Goal: Transaction & Acquisition: Purchase product/service

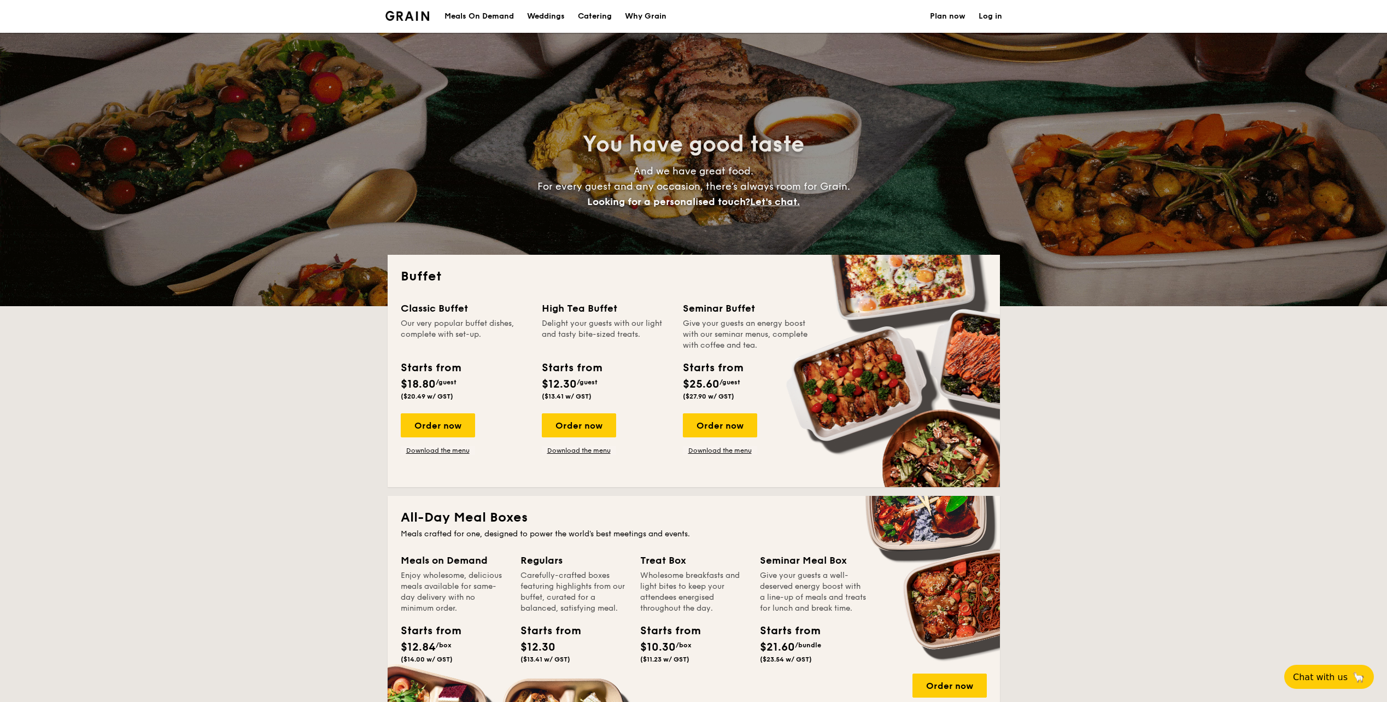
select select
click at [444, 430] on div "Order now" at bounding box center [438, 425] width 74 height 24
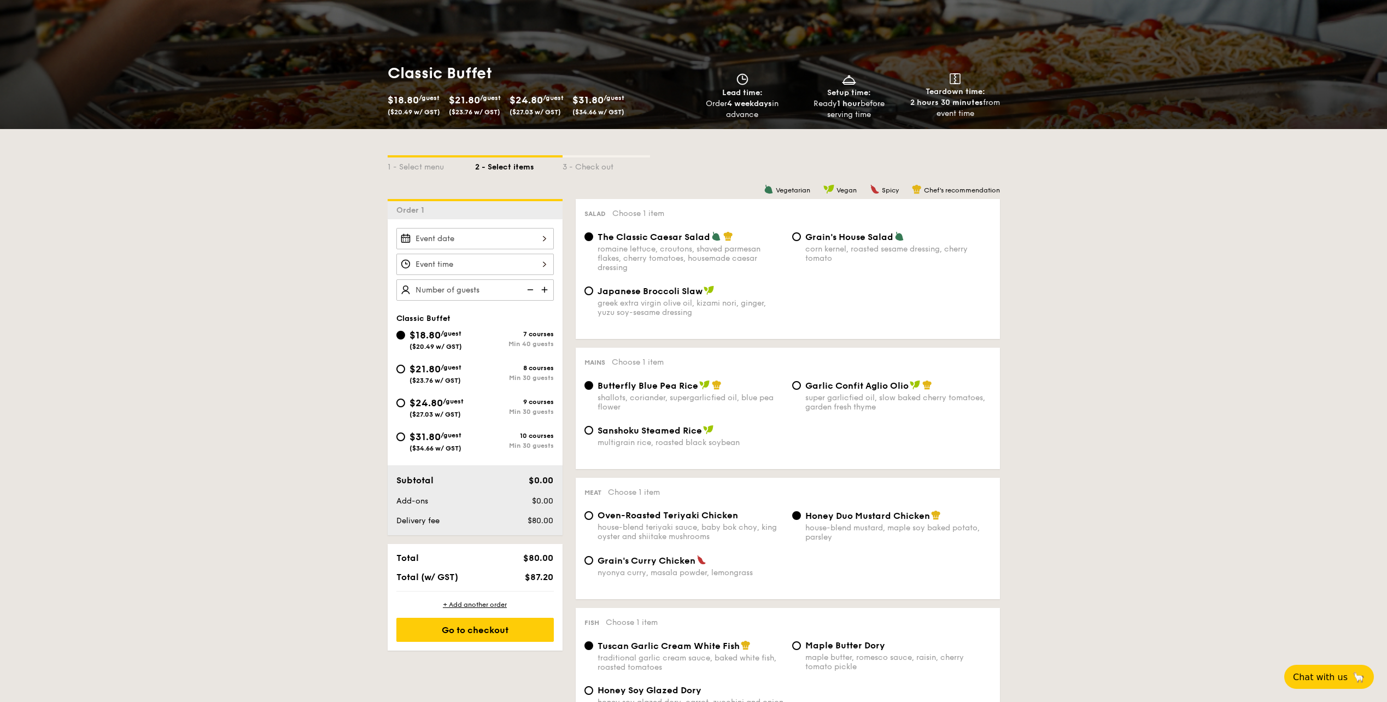
scroll to position [164, 0]
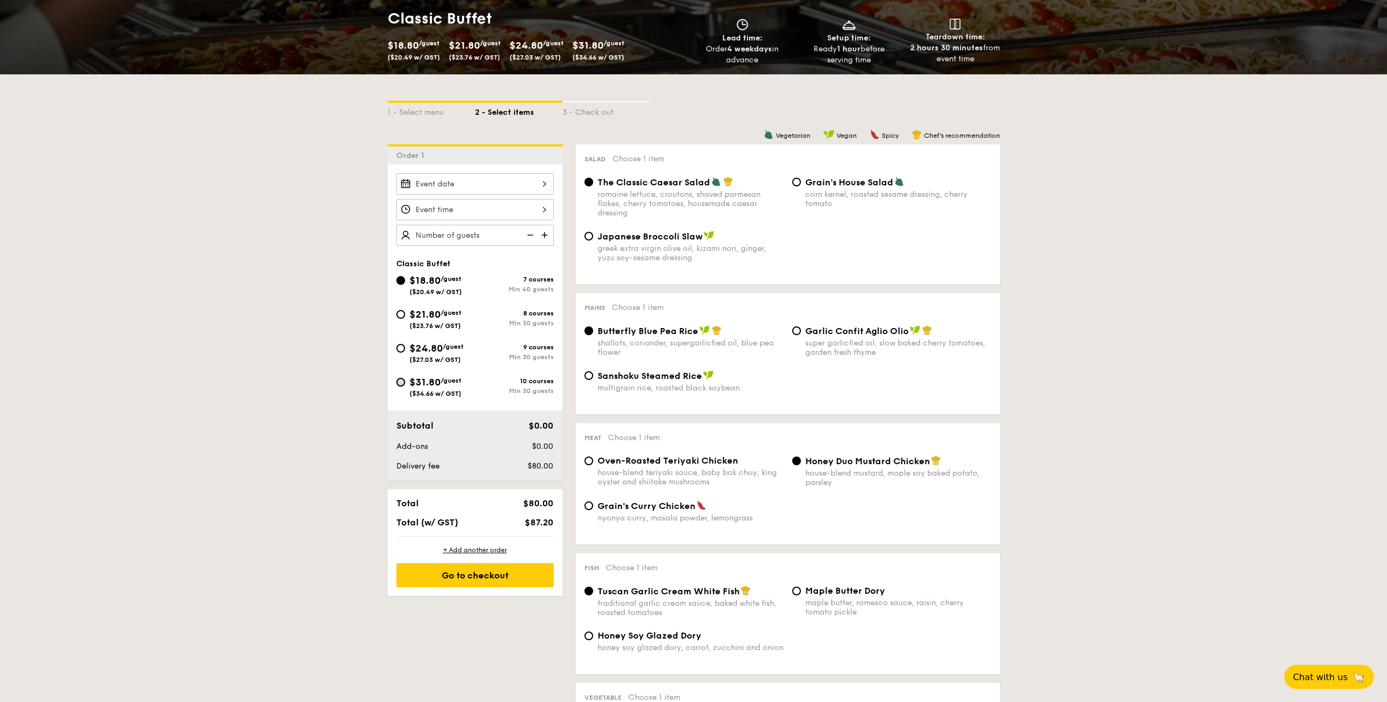
click at [399, 379] on input "$31.80 /guest ($34.66 w/ GST) 10 courses Min 30 guests" at bounding box center [400, 382] width 9 height 9
radio input "true"
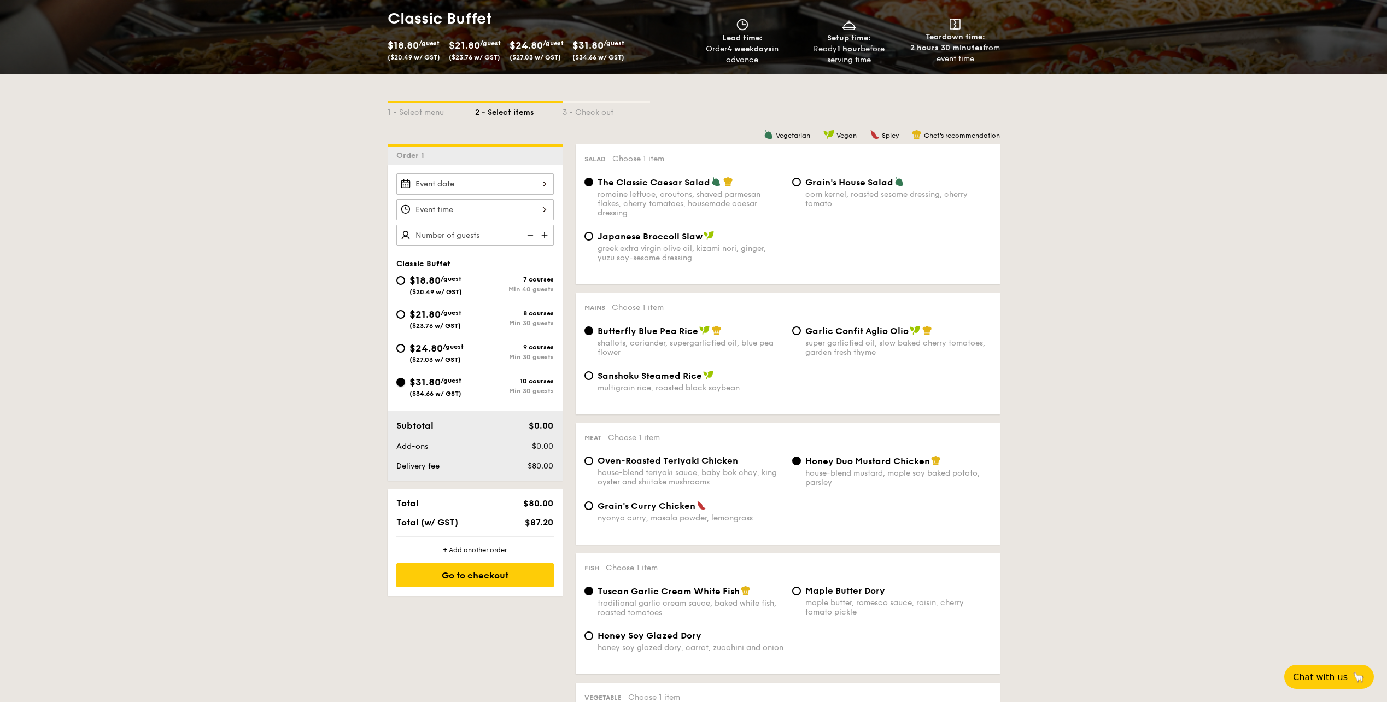
radio input "true"
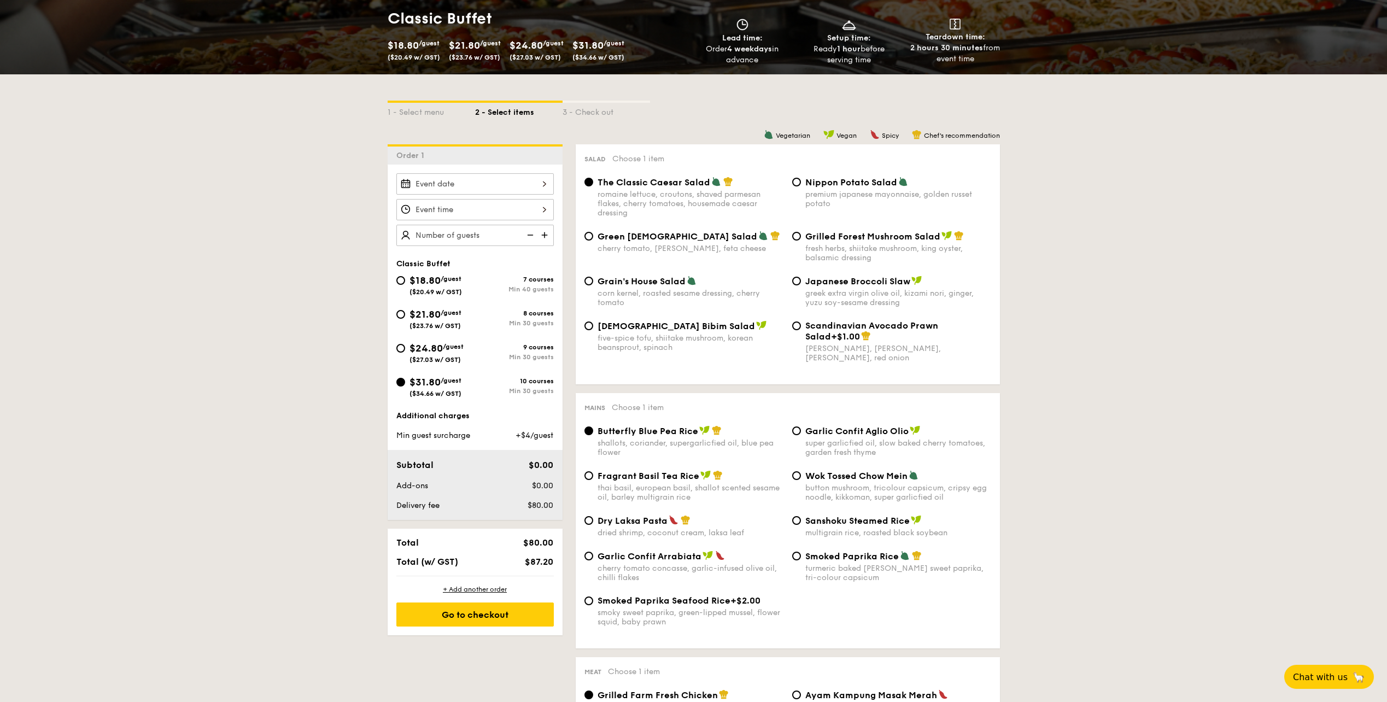
drag, startPoint x: 597, startPoint y: 179, endPoint x: 715, endPoint y: 179, distance: 118.1
click at [715, 179] on div "The Classic Caesar Salad" at bounding box center [690, 182] width 186 height 11
drag, startPoint x: 715, startPoint y: 179, endPoint x: 647, endPoint y: 183, distance: 68.4
click at [647, 183] on span "The Classic Caesar Salad" at bounding box center [653, 182] width 113 height 10
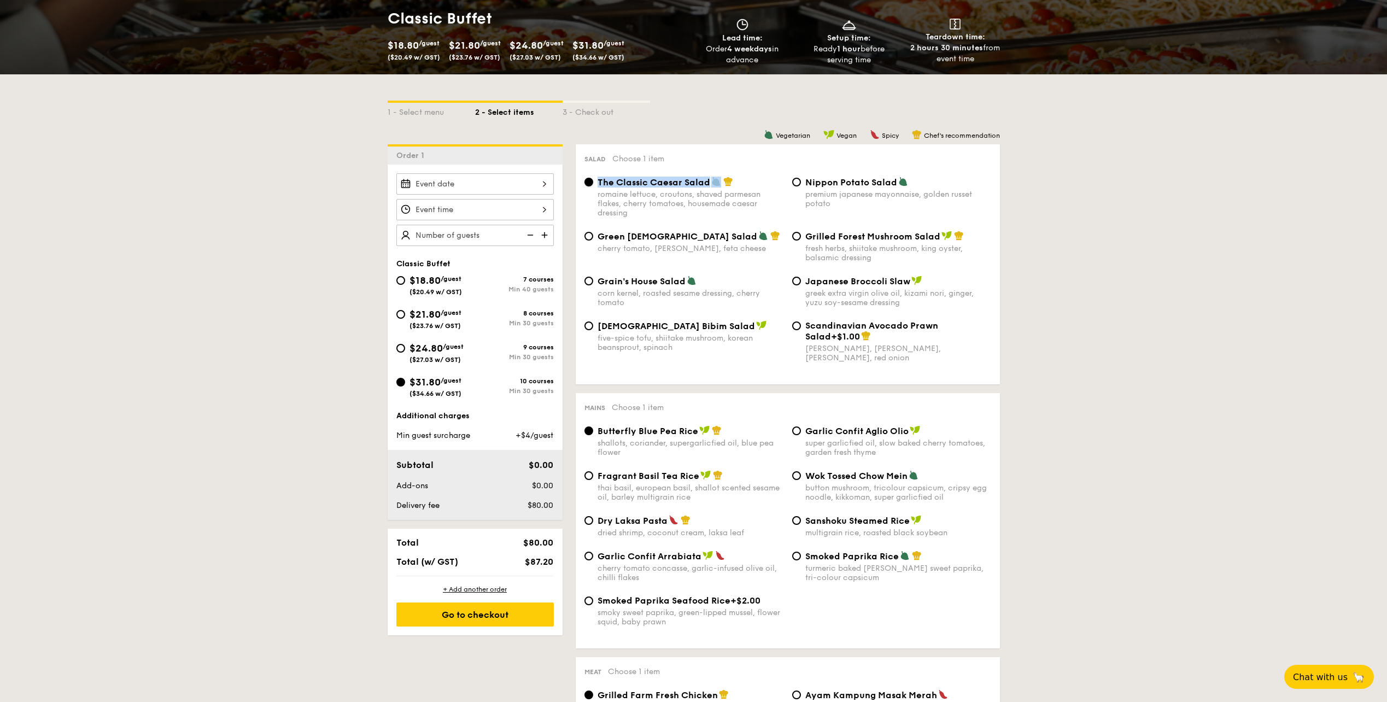
click at [593, 183] on input "The Classic Caesar Salad romaine lettuce, croutons, shaved parmesan flakes, che…" at bounding box center [588, 182] width 9 height 9
drag, startPoint x: 597, startPoint y: 181, endPoint x: 712, endPoint y: 184, distance: 114.3
click at [712, 184] on div "The Classic Caesar Salad" at bounding box center [690, 182] width 186 height 11
copy span "The Classic Caesar Salad"
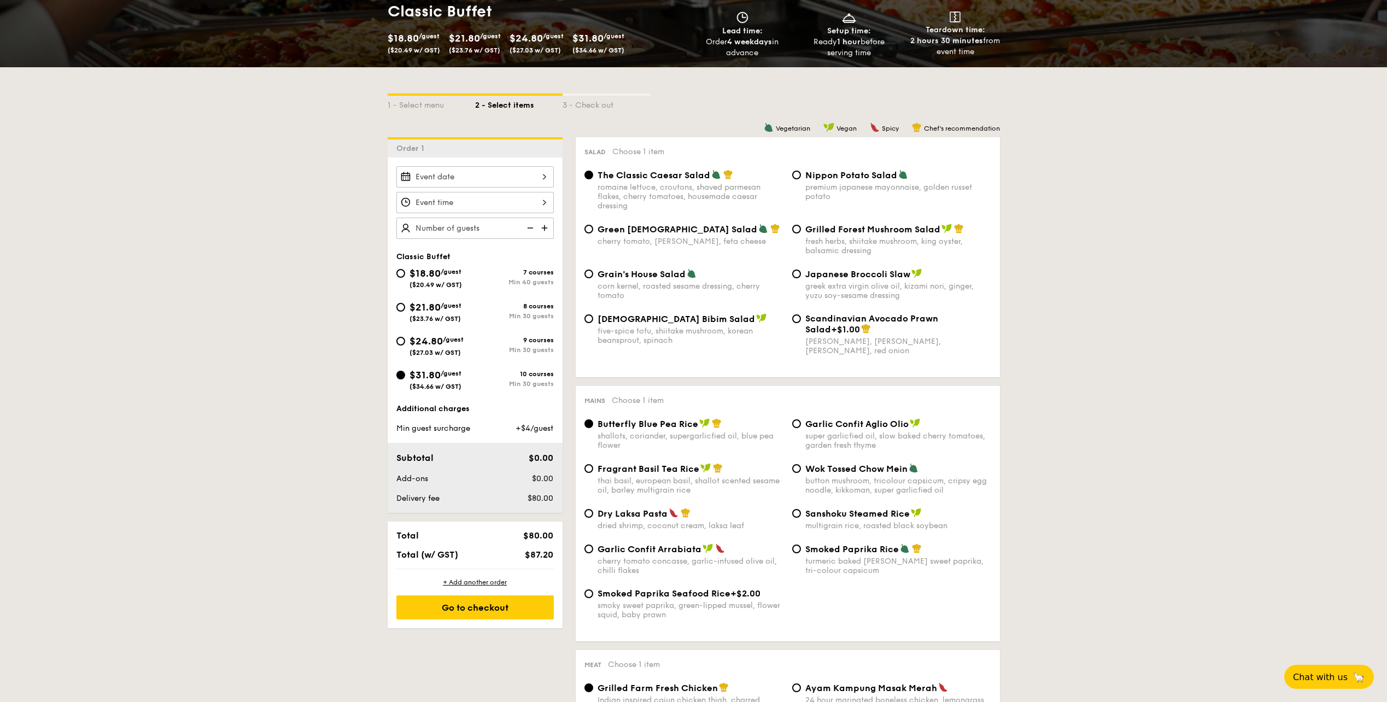
scroll to position [219, 0]
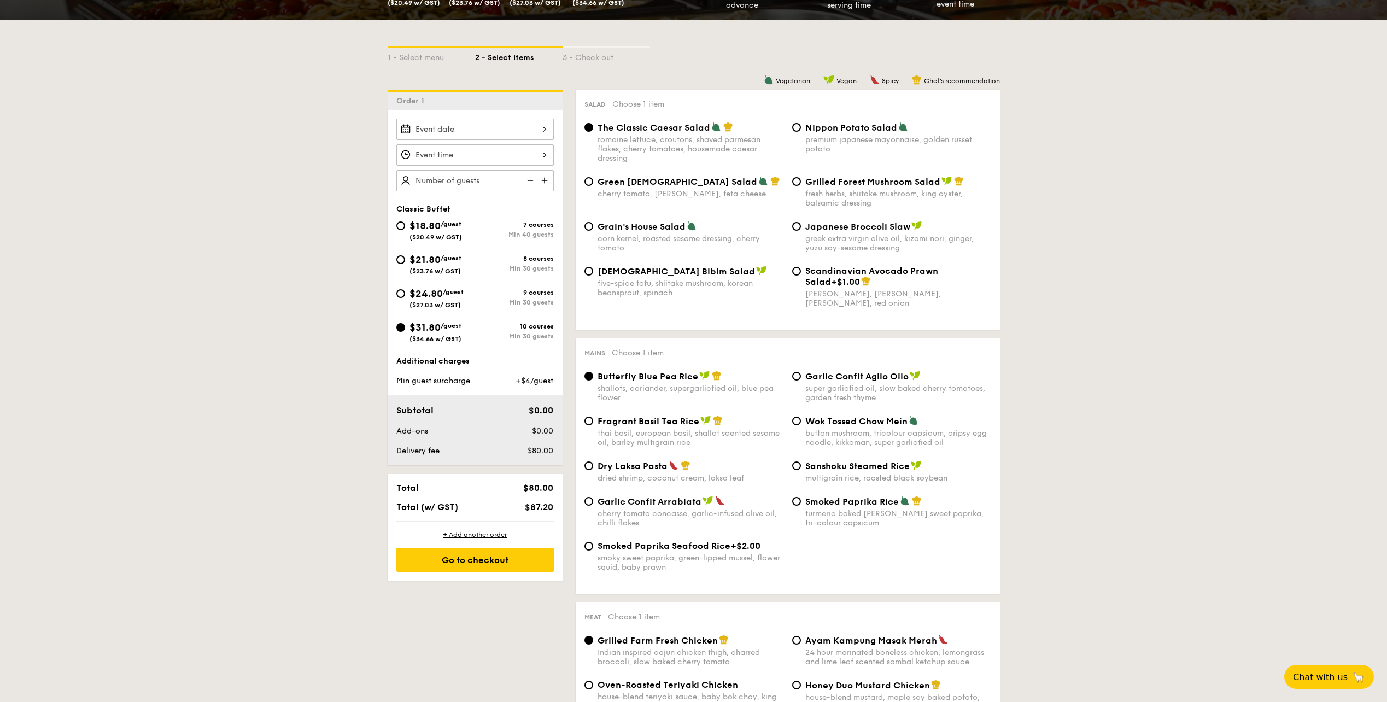
drag, startPoint x: 636, startPoint y: 374, endPoint x: 615, endPoint y: 372, distance: 20.9
click at [615, 372] on span "Butterfly Blue Pea Rice" at bounding box center [647, 376] width 101 height 10
click at [593, 372] on input "Butterfly Blue Pea Rice shallots, coriander, supergarlicfied oil, blue pea flow…" at bounding box center [588, 376] width 9 height 9
drag, startPoint x: 597, startPoint y: 378, endPoint x: 697, endPoint y: 378, distance: 99.5
click at [697, 378] on div "Butterfly Blue Pea Rice" at bounding box center [690, 376] width 186 height 11
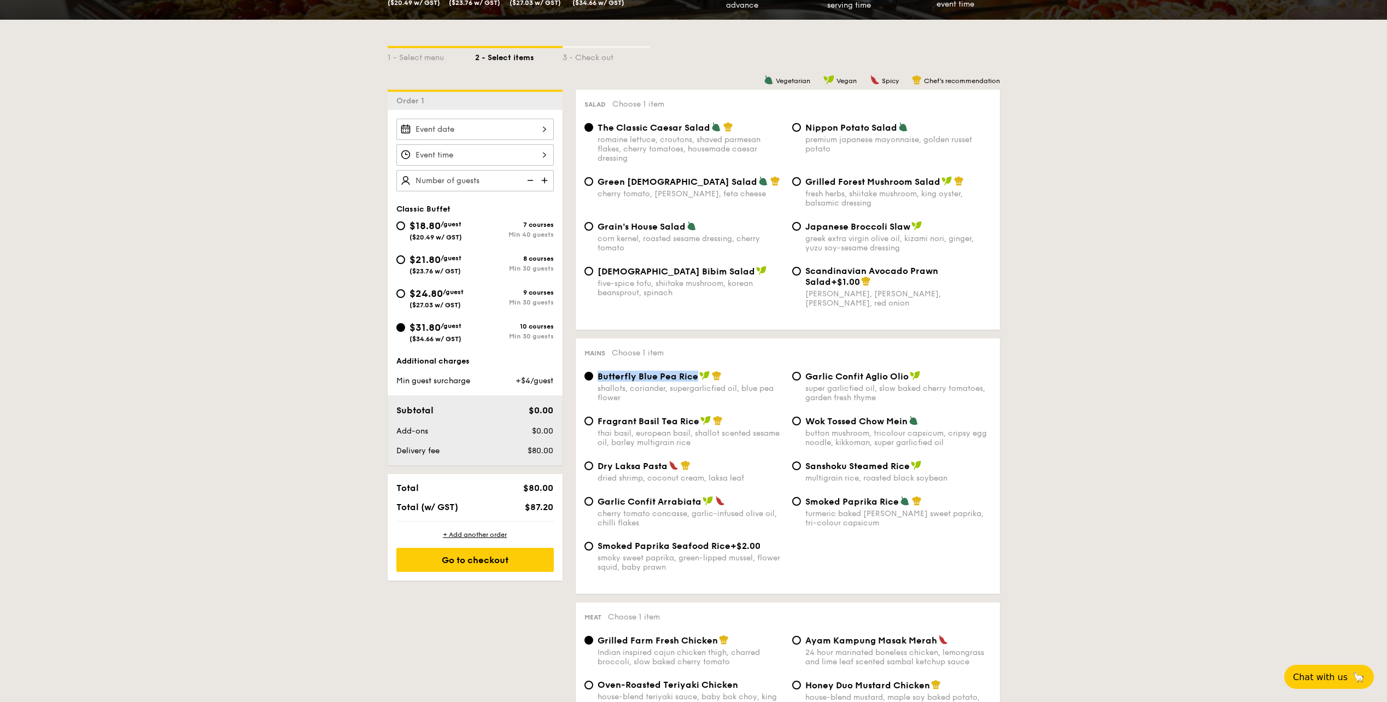
copy span "Butterfly Blue Pea Rice"
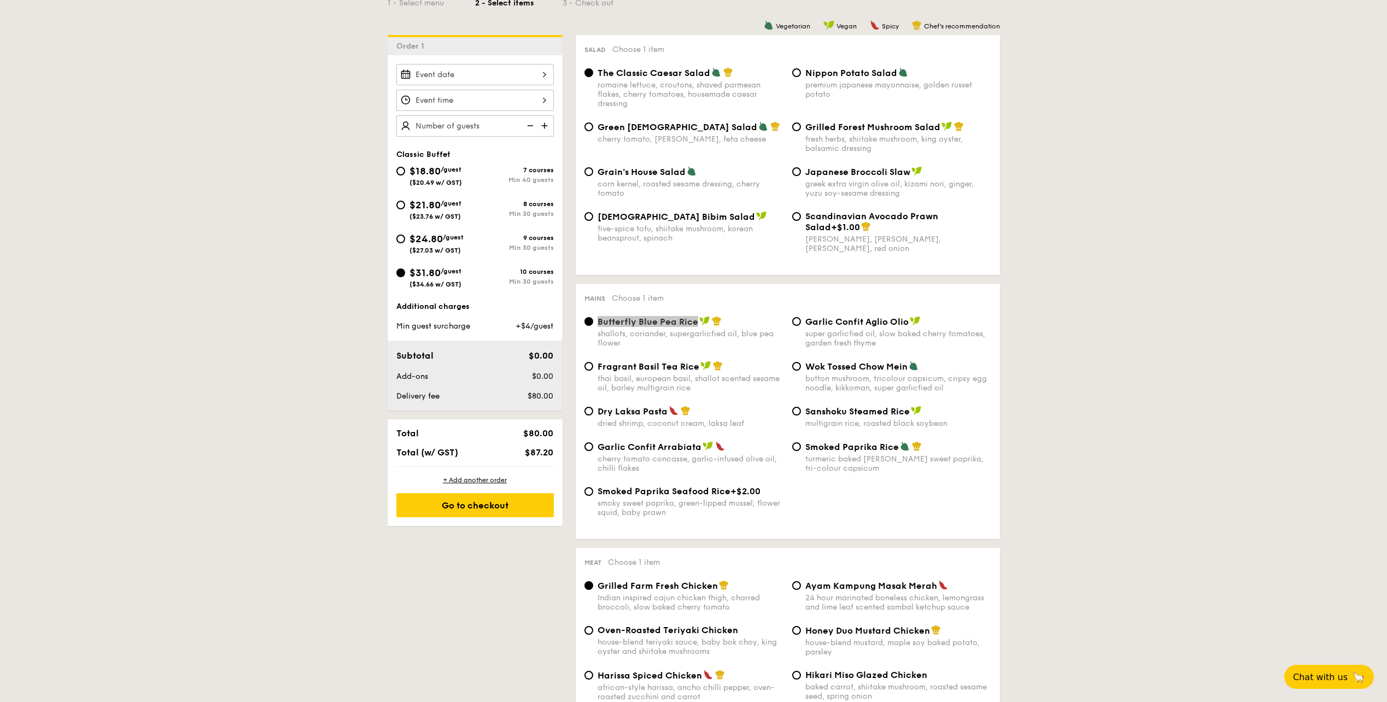
scroll to position [109, 0]
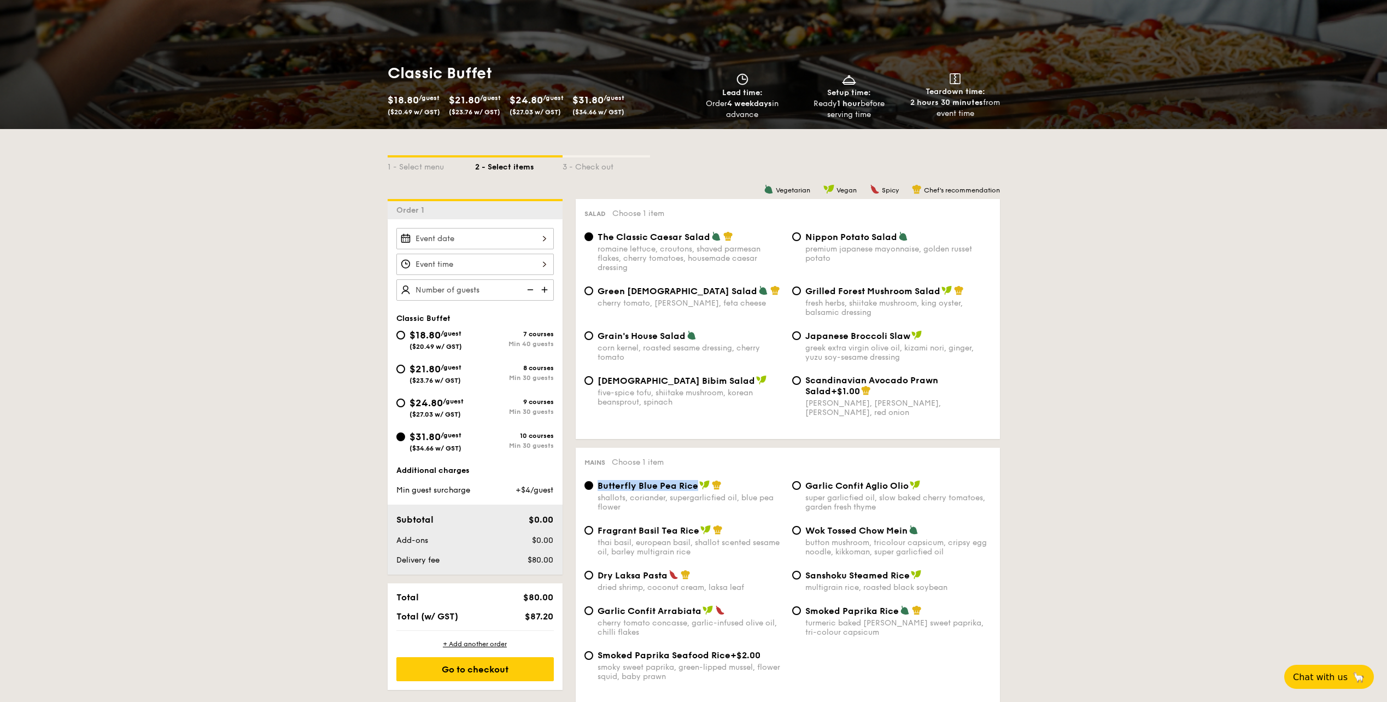
select select
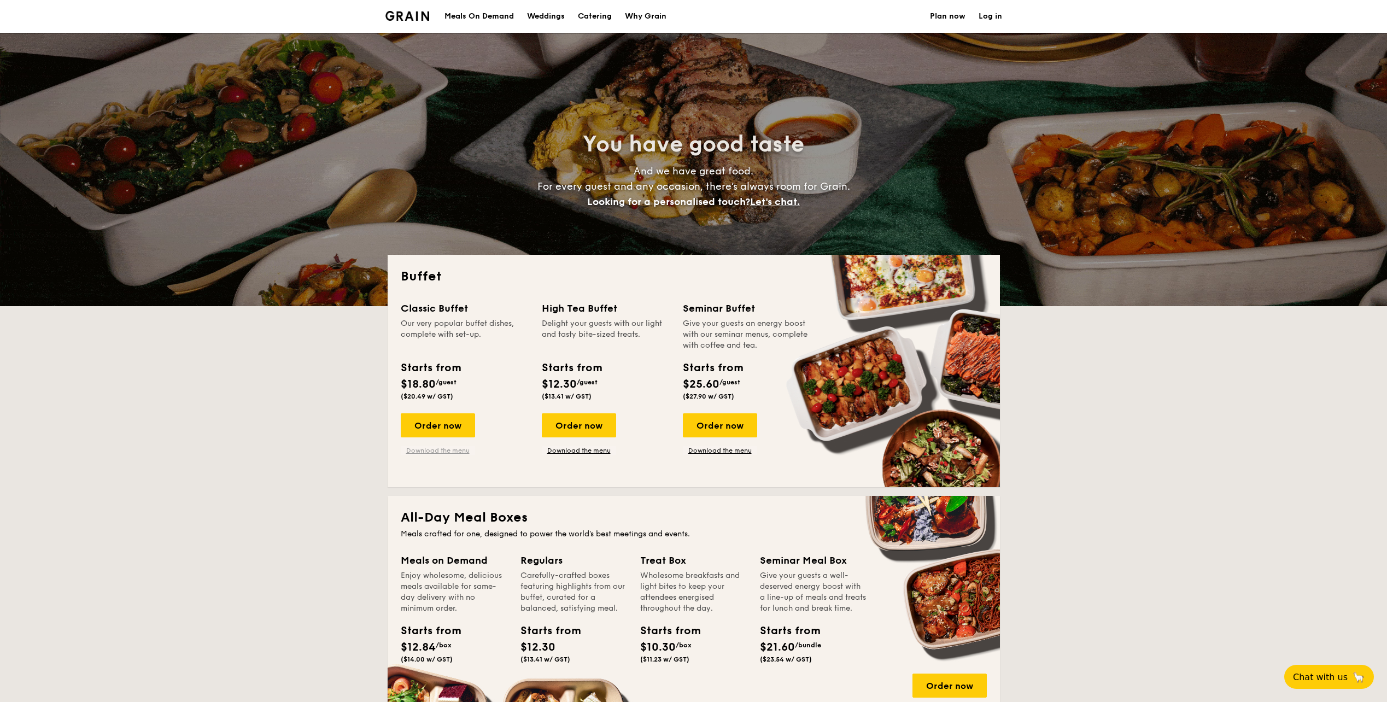
click at [425, 453] on link "Download the menu" at bounding box center [438, 450] width 74 height 9
click at [587, 19] on h1 "Catering" at bounding box center [595, 16] width 34 height 33
click at [482, 14] on div "Meals On Demand" at bounding box center [478, 16] width 69 height 33
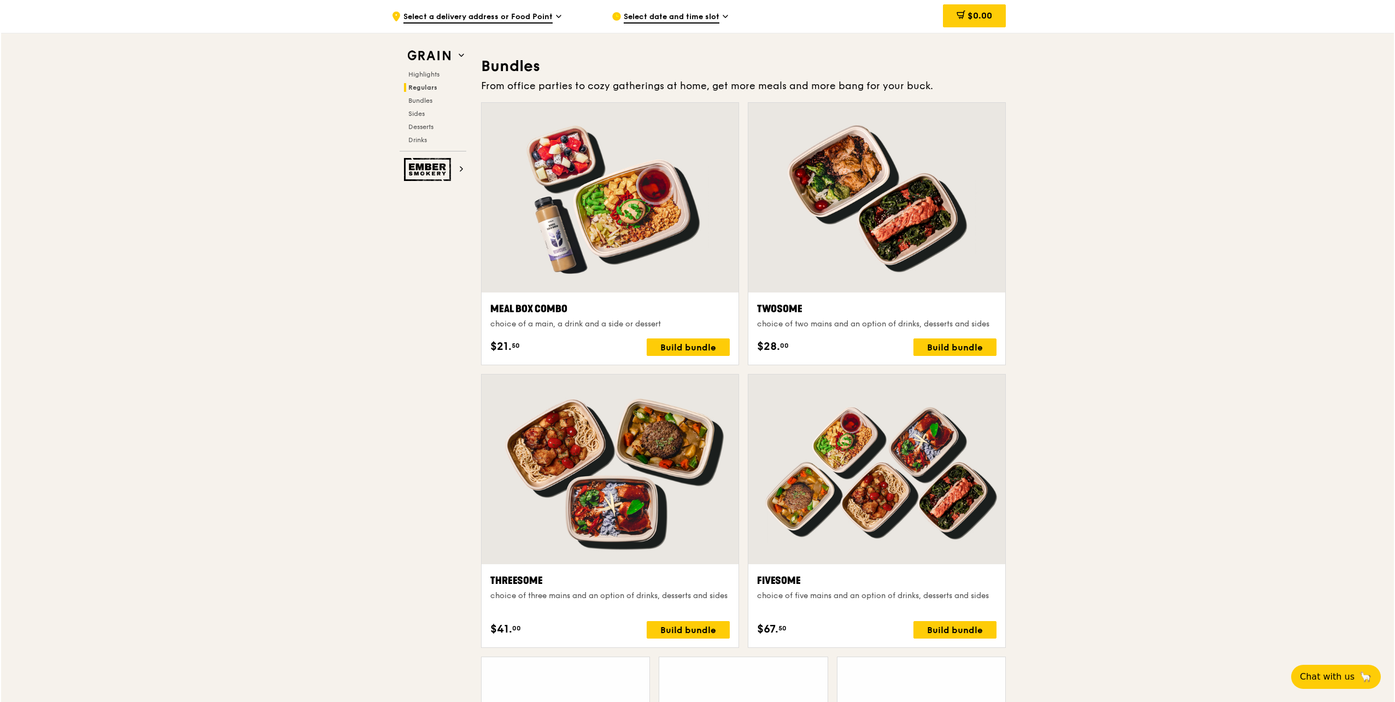
scroll to position [1585, 0]
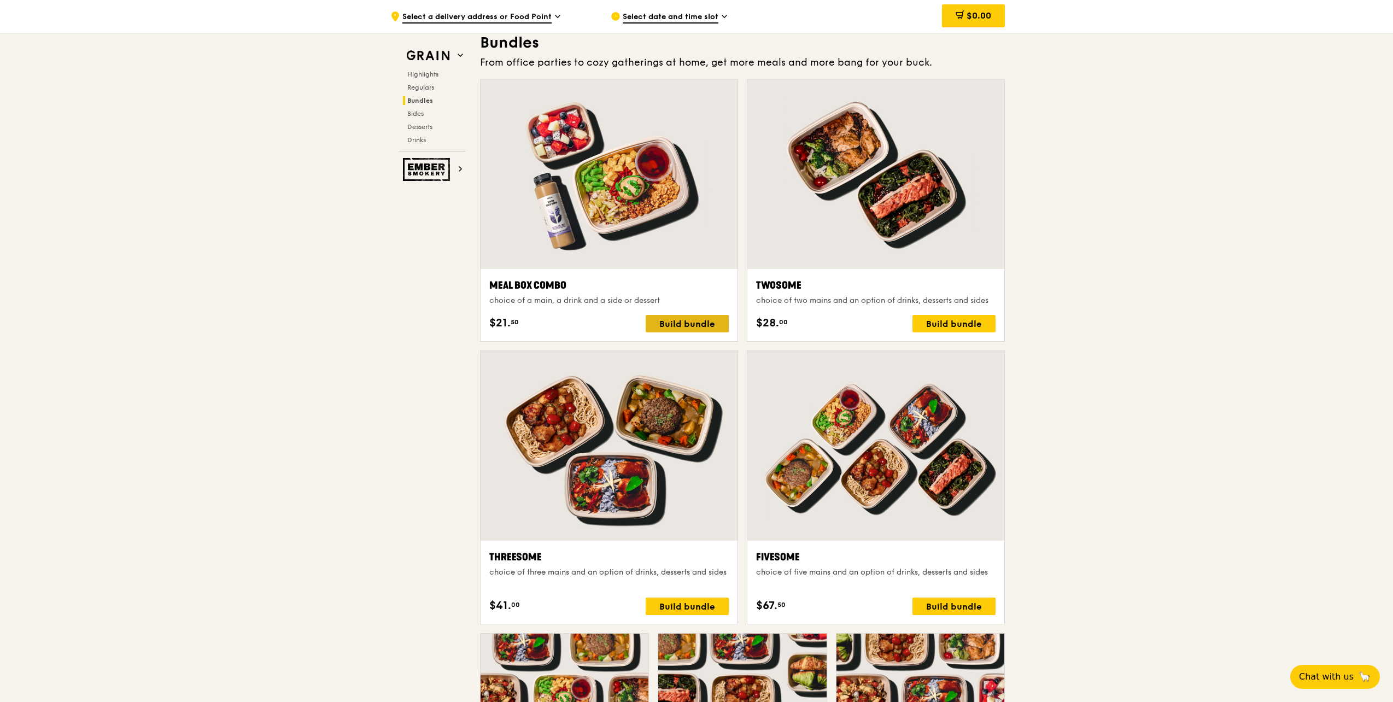
click at [682, 328] on div "Build bundle" at bounding box center [686, 323] width 83 height 17
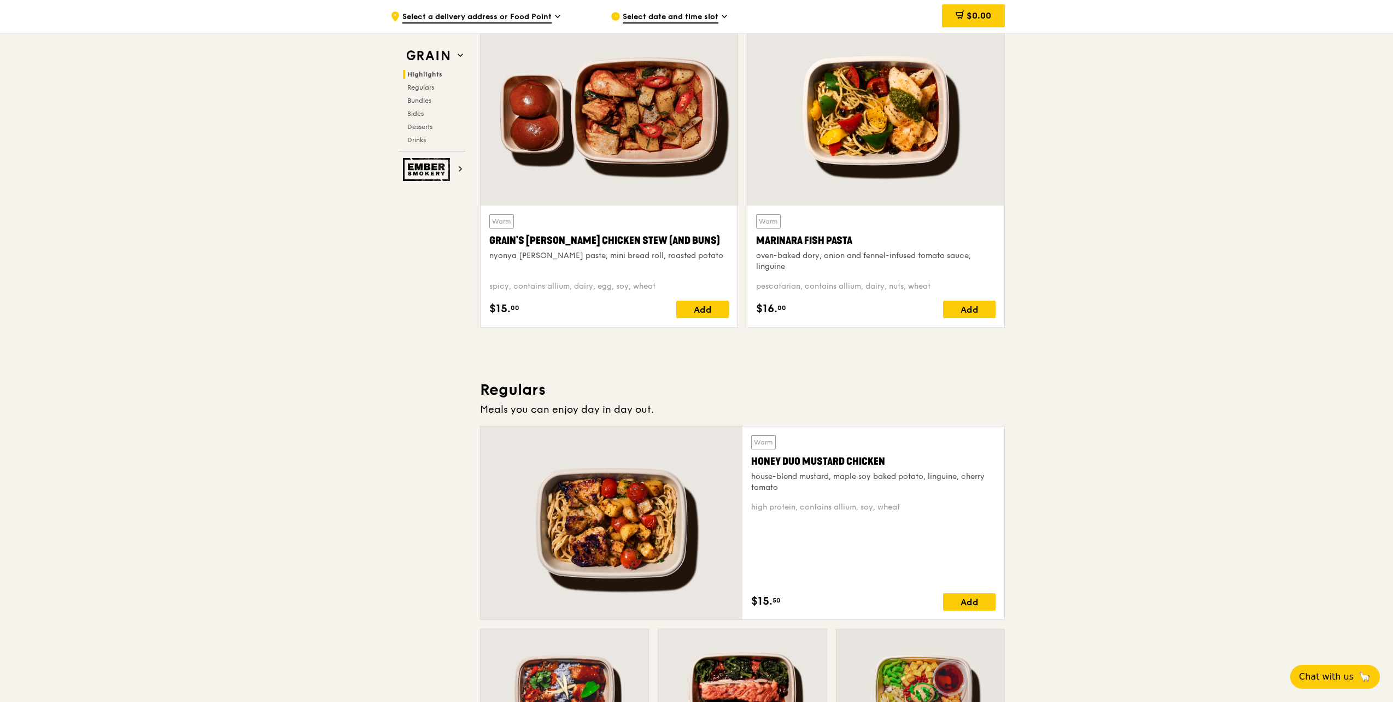
scroll to position [0, 0]
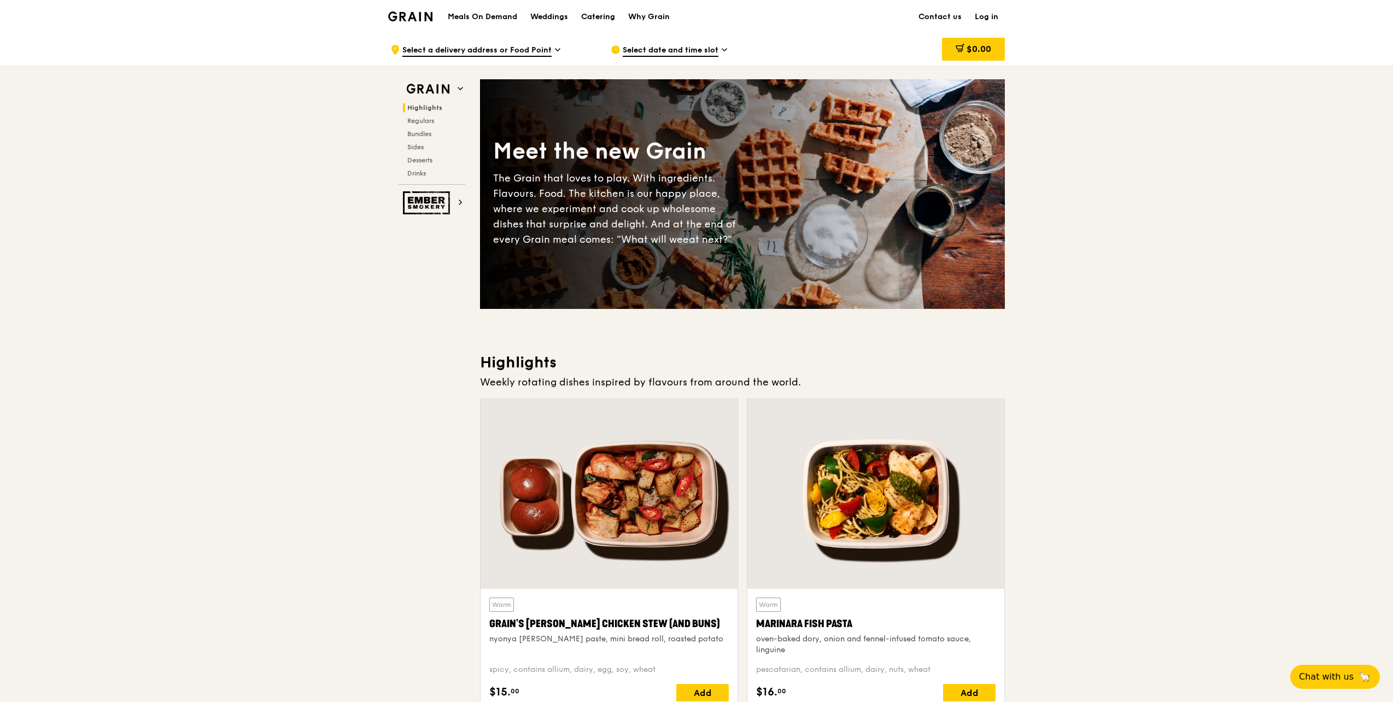
click at [603, 18] on div "Catering" at bounding box center [598, 17] width 34 height 33
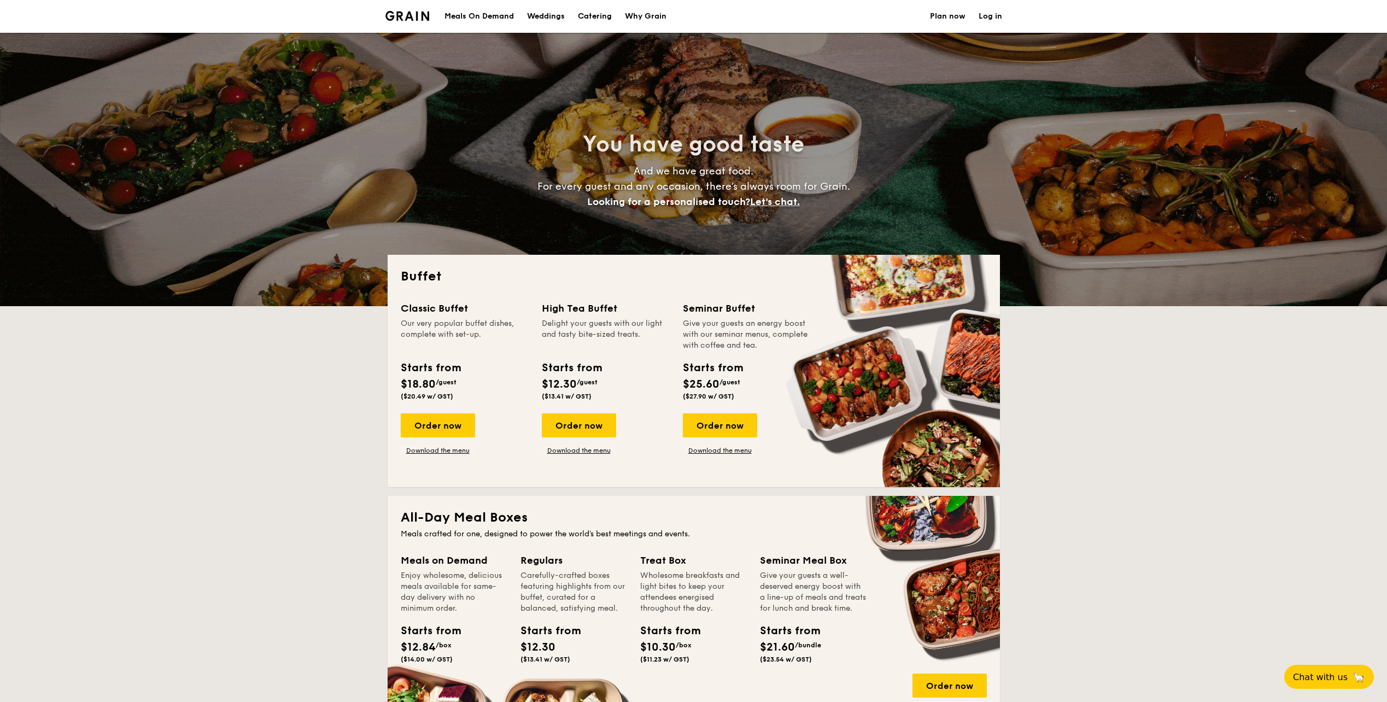
select select
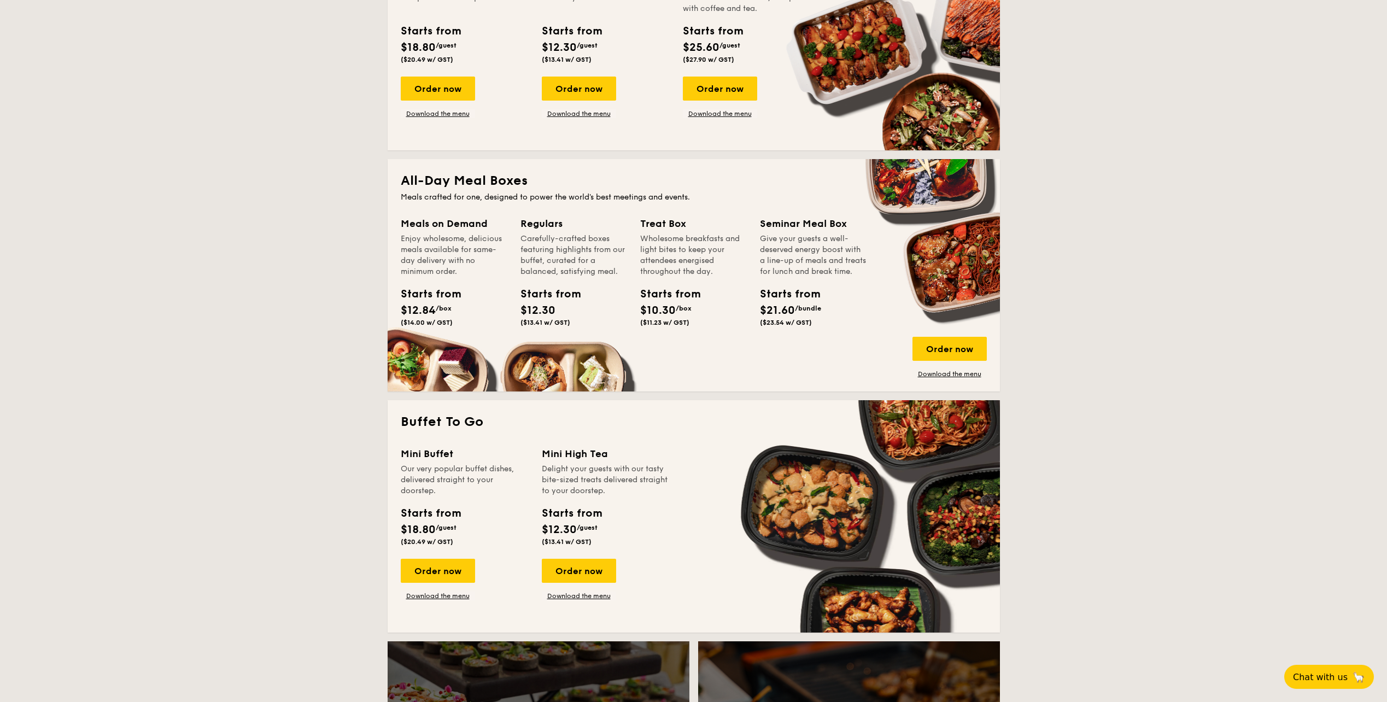
scroll to position [328, 0]
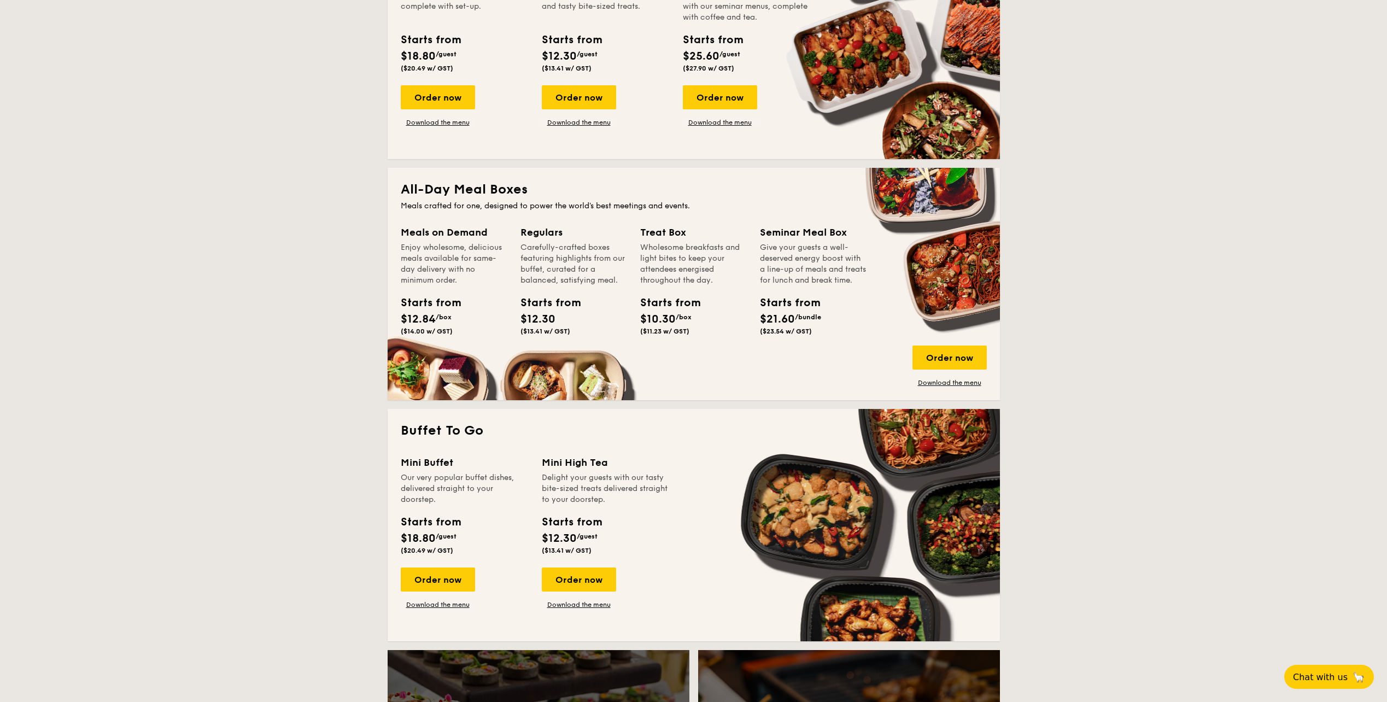
click at [437, 232] on div "Meals on Demand" at bounding box center [454, 232] width 107 height 15
click at [435, 335] on div "Starts from $12.84 /box ($14.00 w/ GST)" at bounding box center [453, 317] width 115 height 45
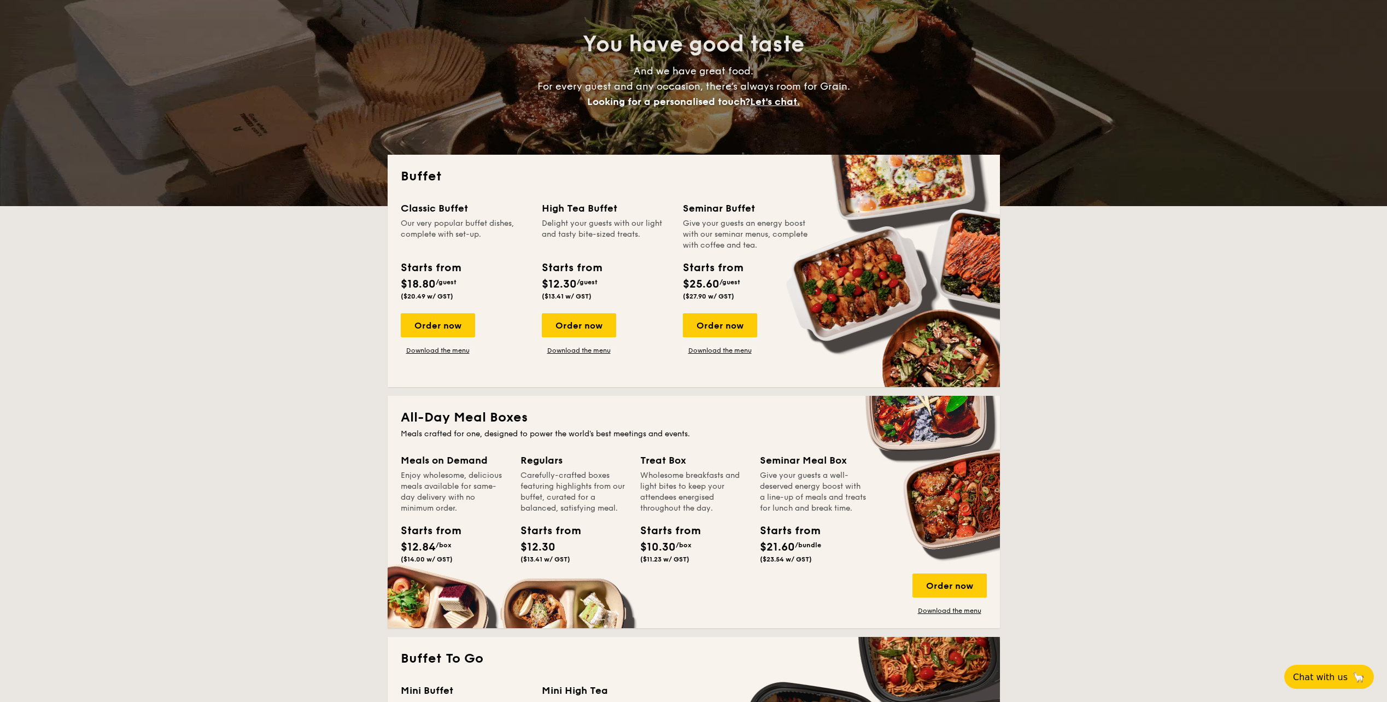
scroll to position [0, 0]
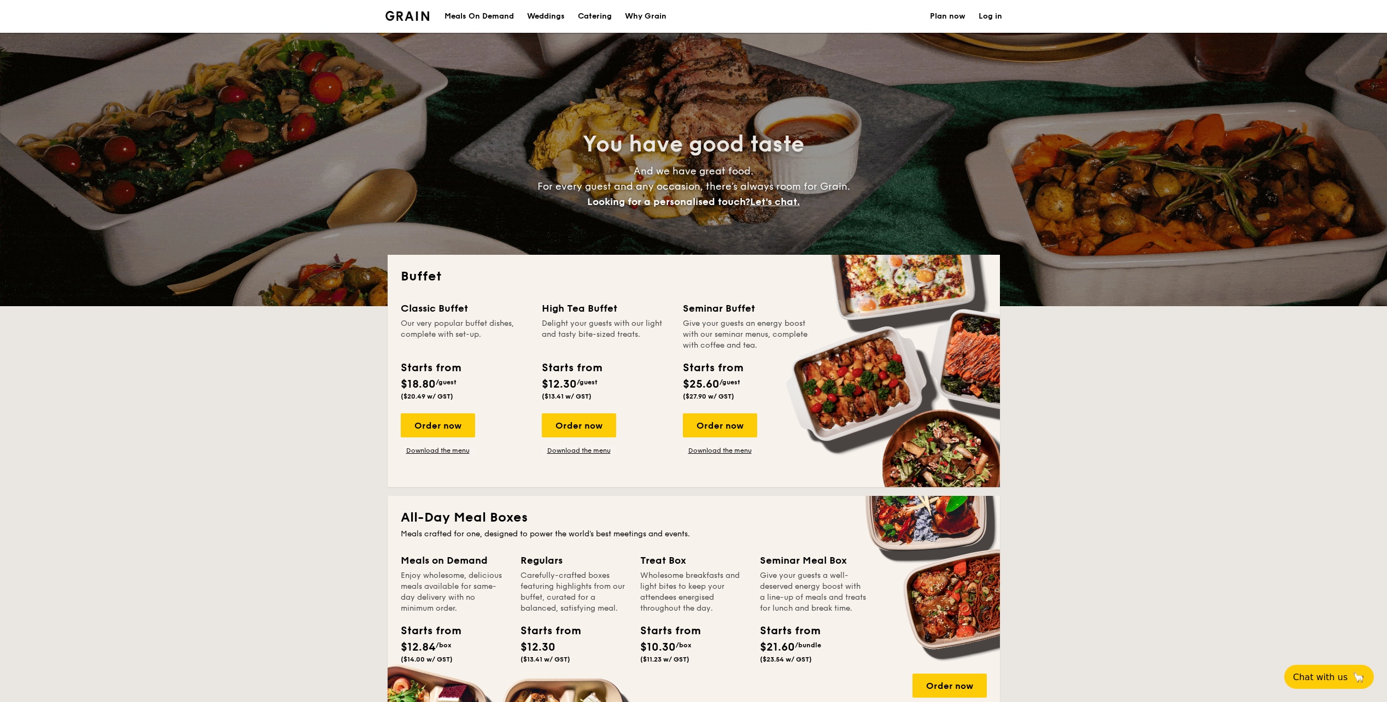
click at [495, 15] on div "Meals On Demand" at bounding box center [478, 16] width 69 height 33
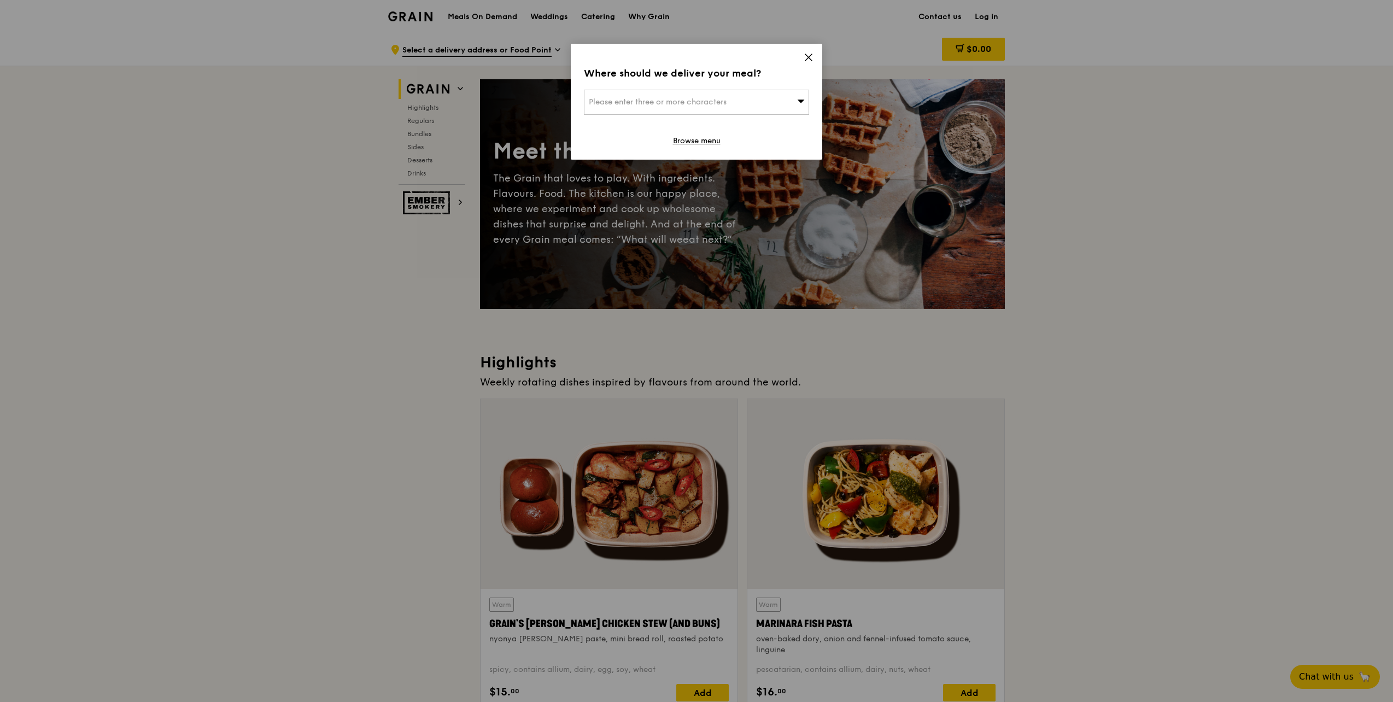
click at [807, 57] on icon at bounding box center [808, 57] width 10 height 10
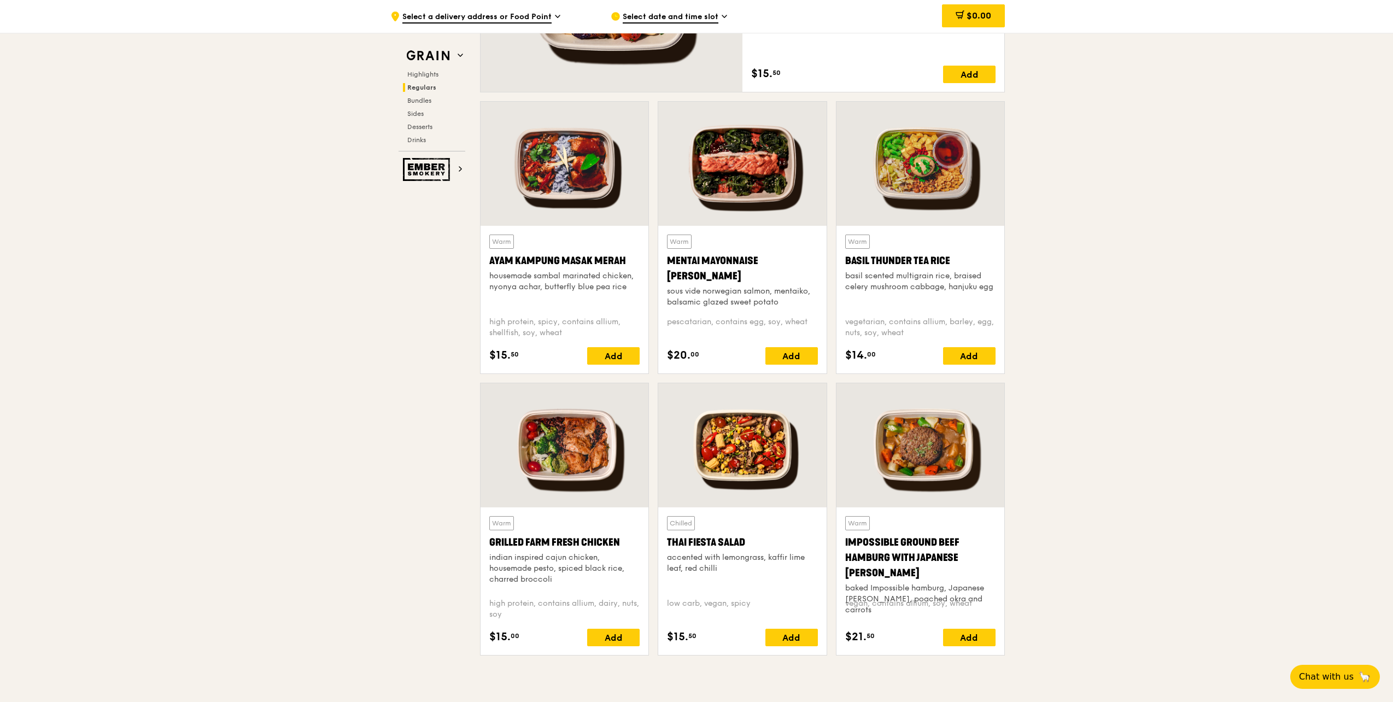
scroll to position [929, 0]
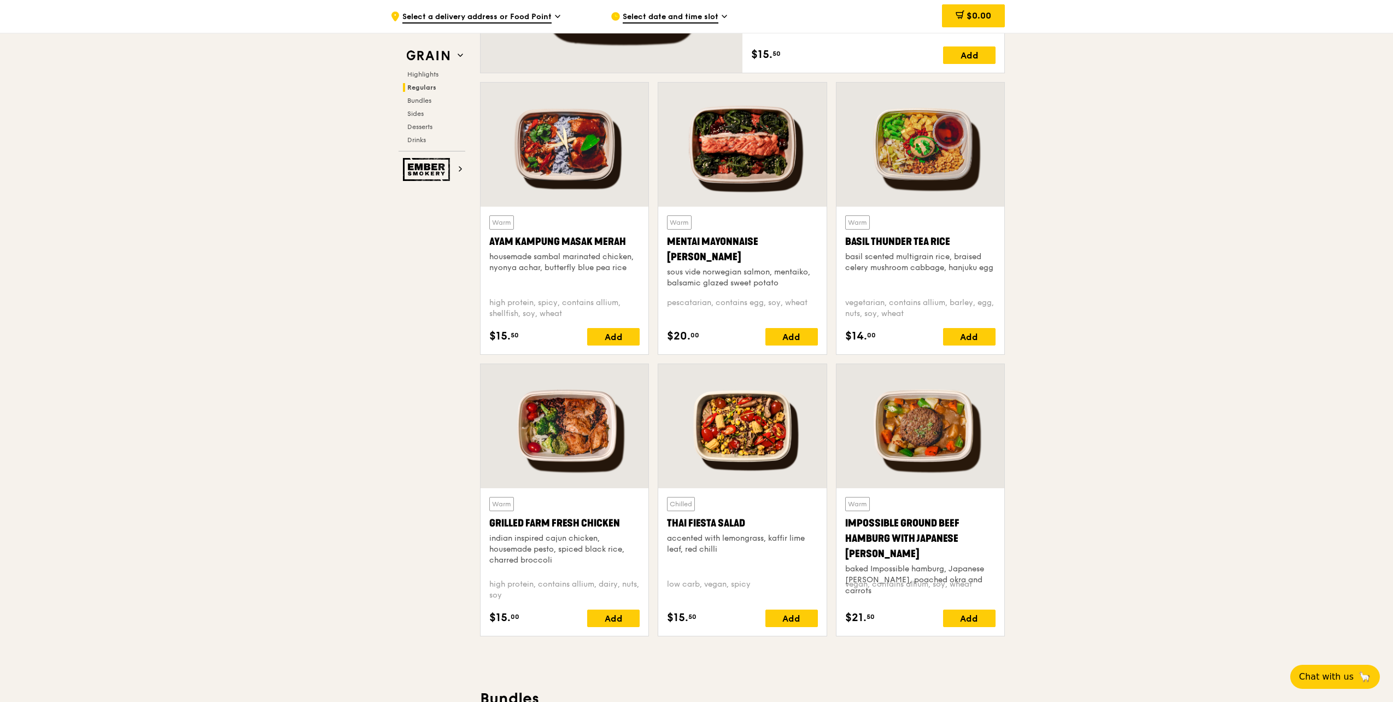
click at [760, 464] on div at bounding box center [742, 426] width 168 height 124
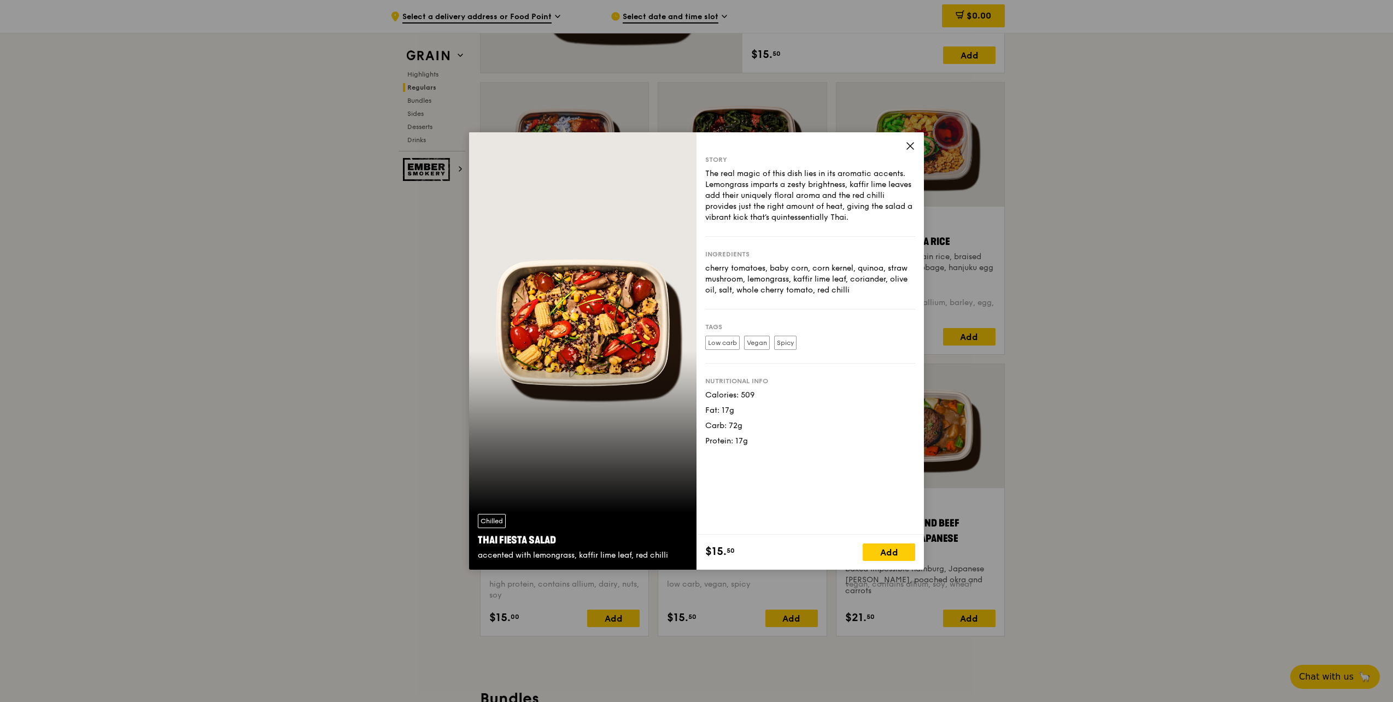
drag, startPoint x: 725, startPoint y: 272, endPoint x: 823, endPoint y: 291, distance: 99.7
click at [823, 291] on div "cherry tomatoes, baby corn, corn kernel, quinoa, straw mushroom, lemongrass, ka…" at bounding box center [810, 279] width 210 height 33
drag, startPoint x: 823, startPoint y: 291, endPoint x: 882, endPoint y: 306, distance: 61.0
click at [882, 306] on div "Ingredients cherry tomatoes, baby corn, corn kernel, quinoa, straw mushroom, le…" at bounding box center [810, 273] width 210 height 73
click at [911, 146] on icon at bounding box center [910, 146] width 7 height 7
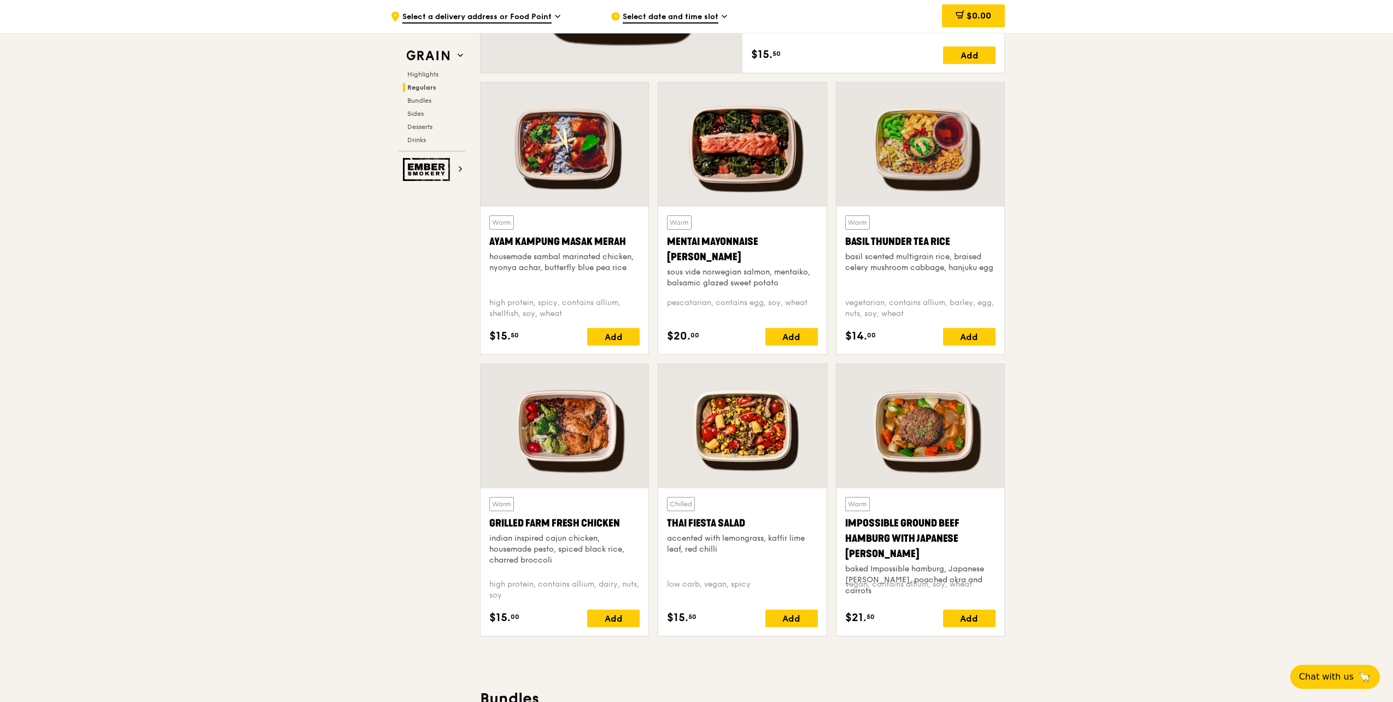
click at [983, 451] on div at bounding box center [920, 426] width 168 height 124
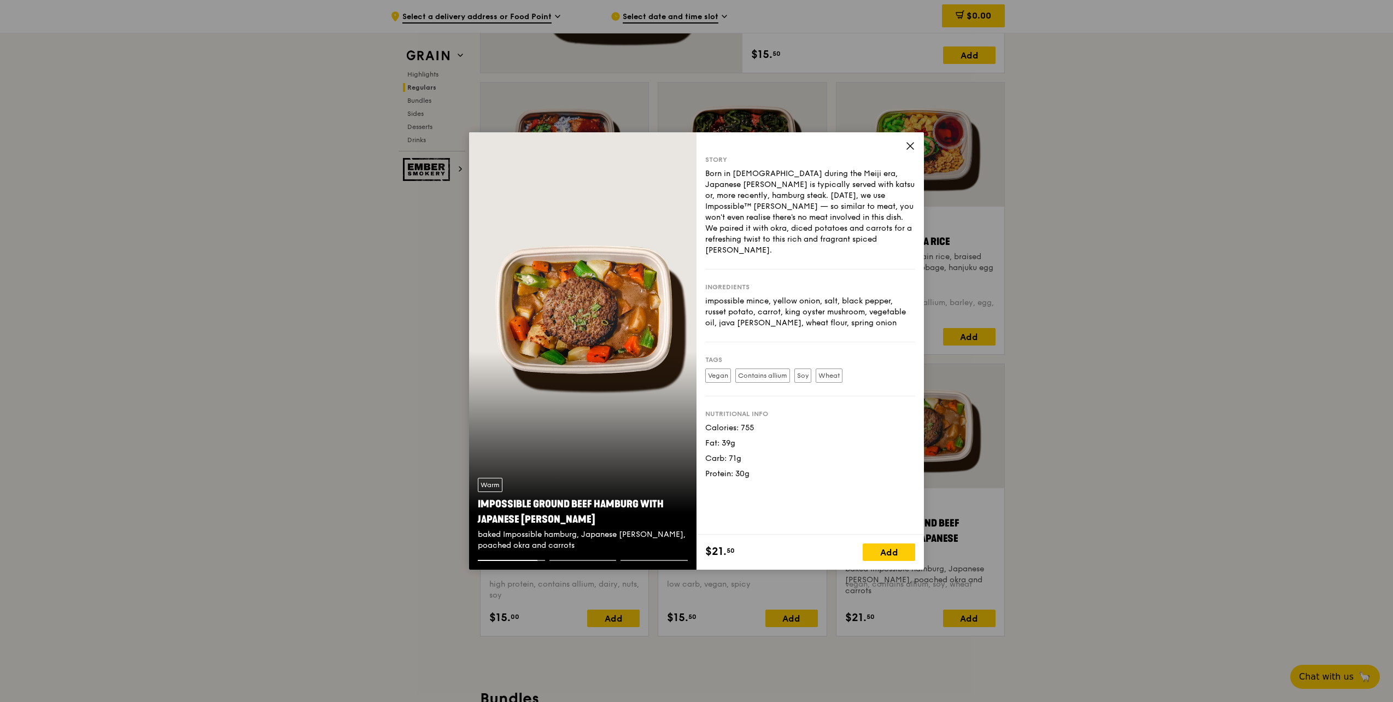
click at [910, 145] on icon at bounding box center [910, 146] width 10 height 10
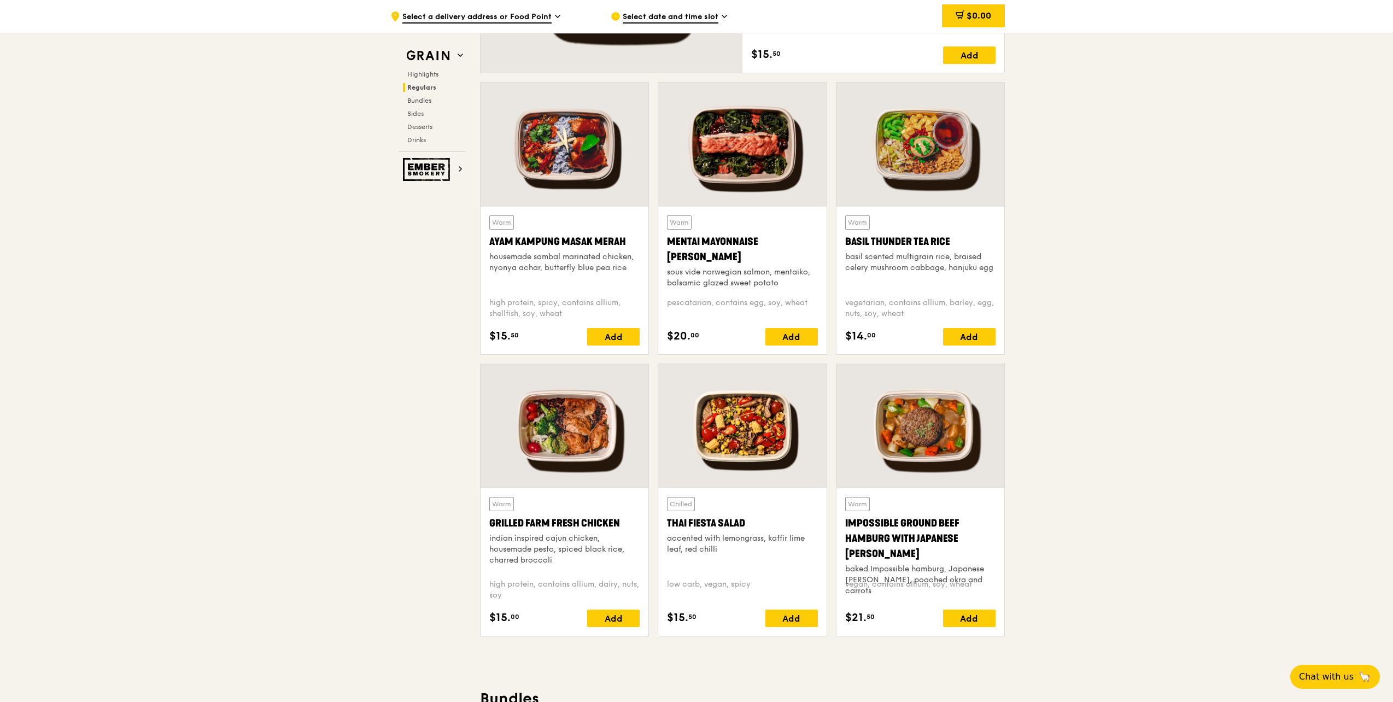
scroll to position [1038, 0]
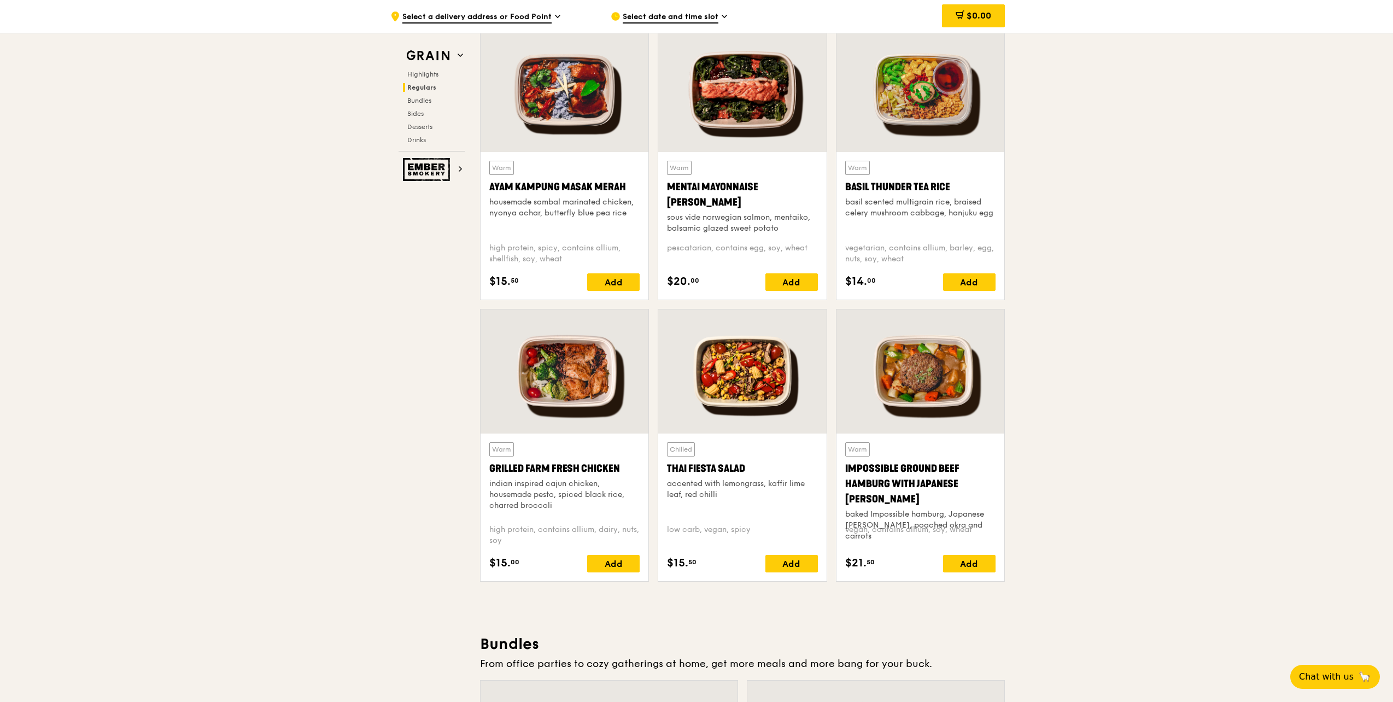
click at [959, 190] on div "Basil Thunder Tea Rice" at bounding box center [920, 186] width 150 height 15
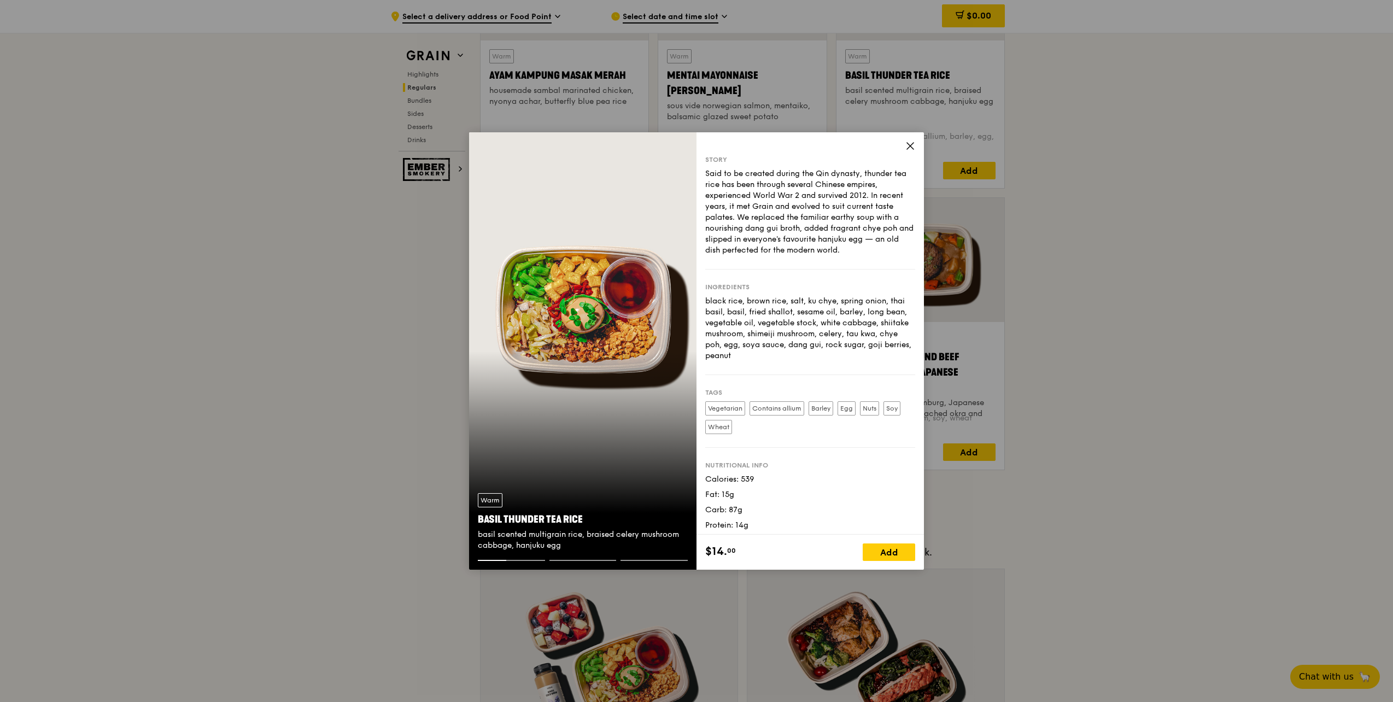
scroll to position [1093, 0]
click at [907, 145] on icon at bounding box center [910, 146] width 10 height 10
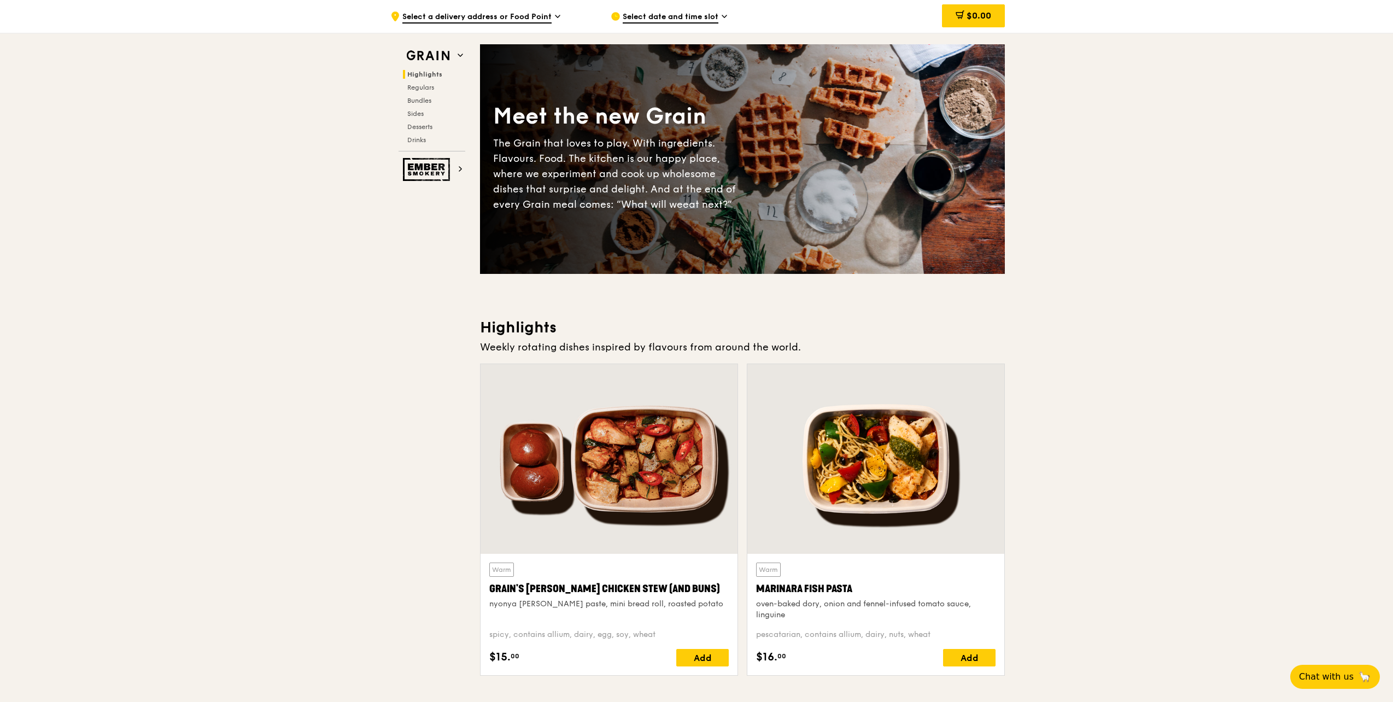
scroll to position [0, 0]
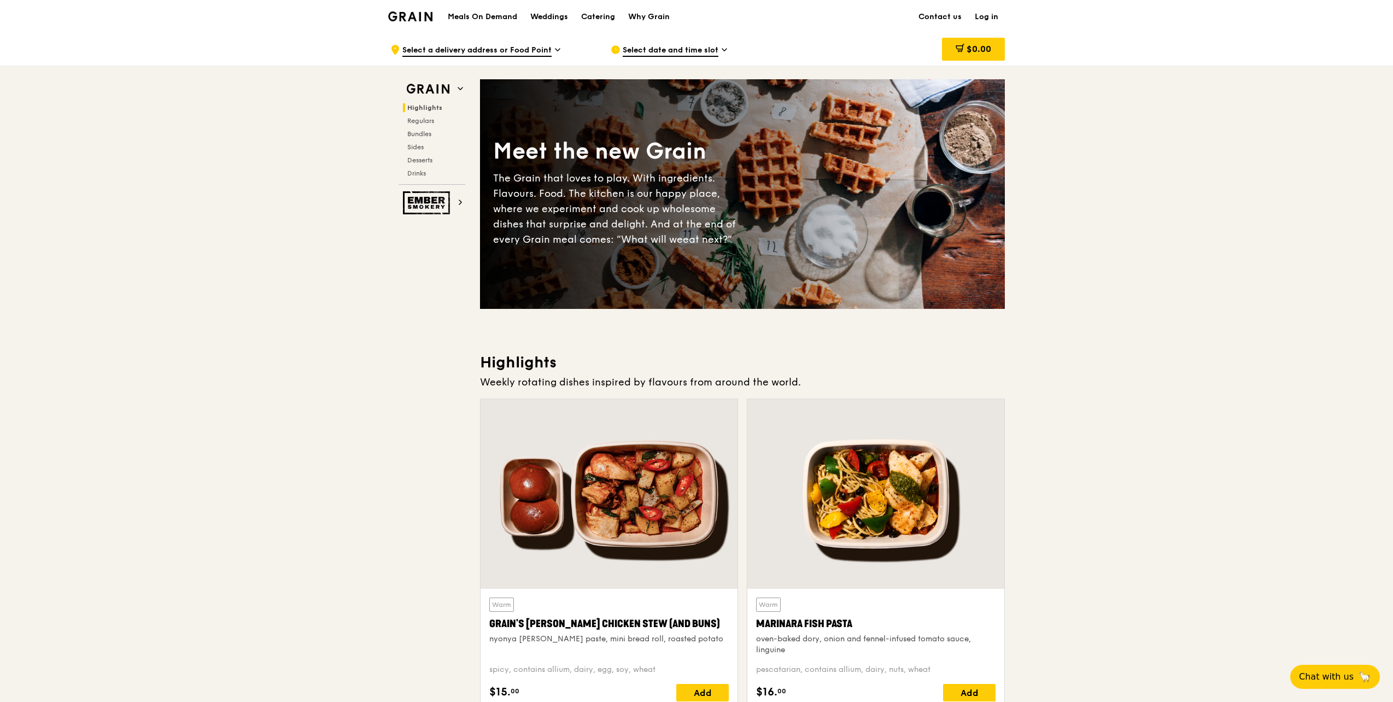
click at [495, 17] on h1 "Meals On Demand" at bounding box center [482, 16] width 69 height 11
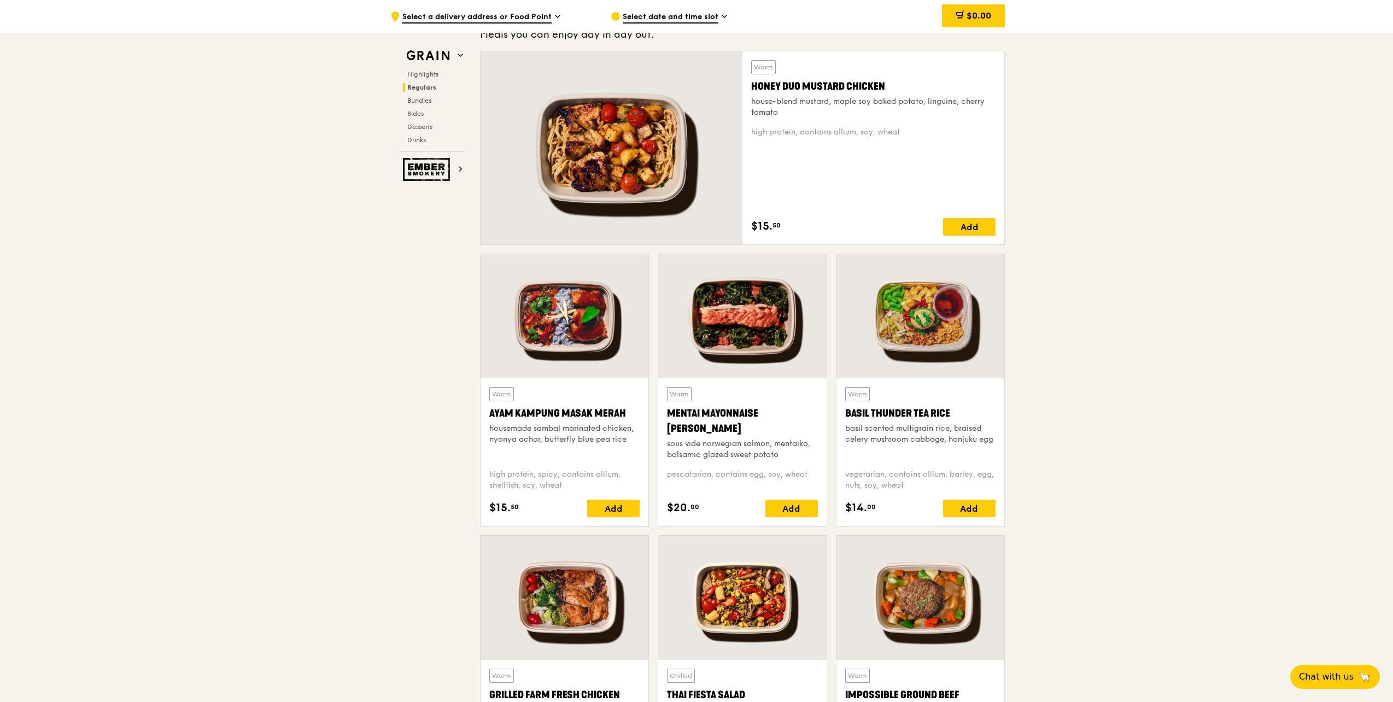
scroll to position [765, 0]
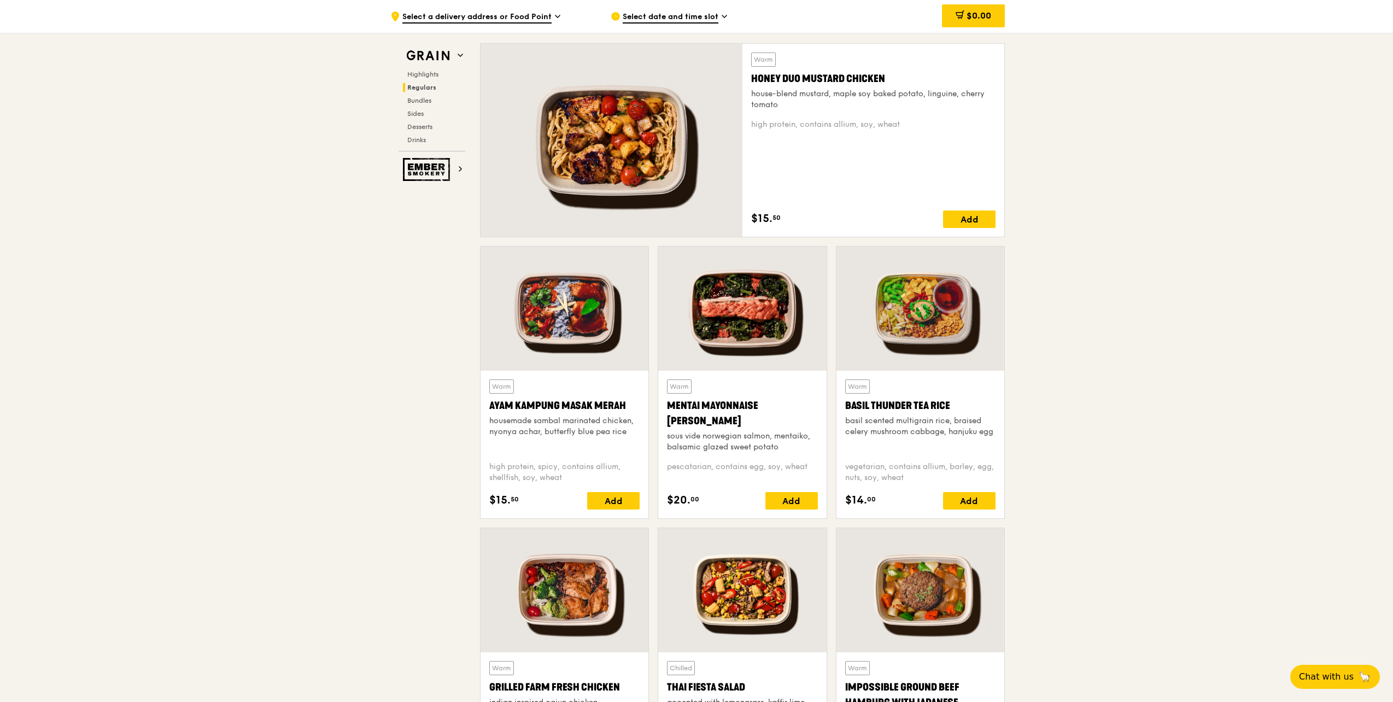
click at [918, 343] on div at bounding box center [920, 308] width 168 height 124
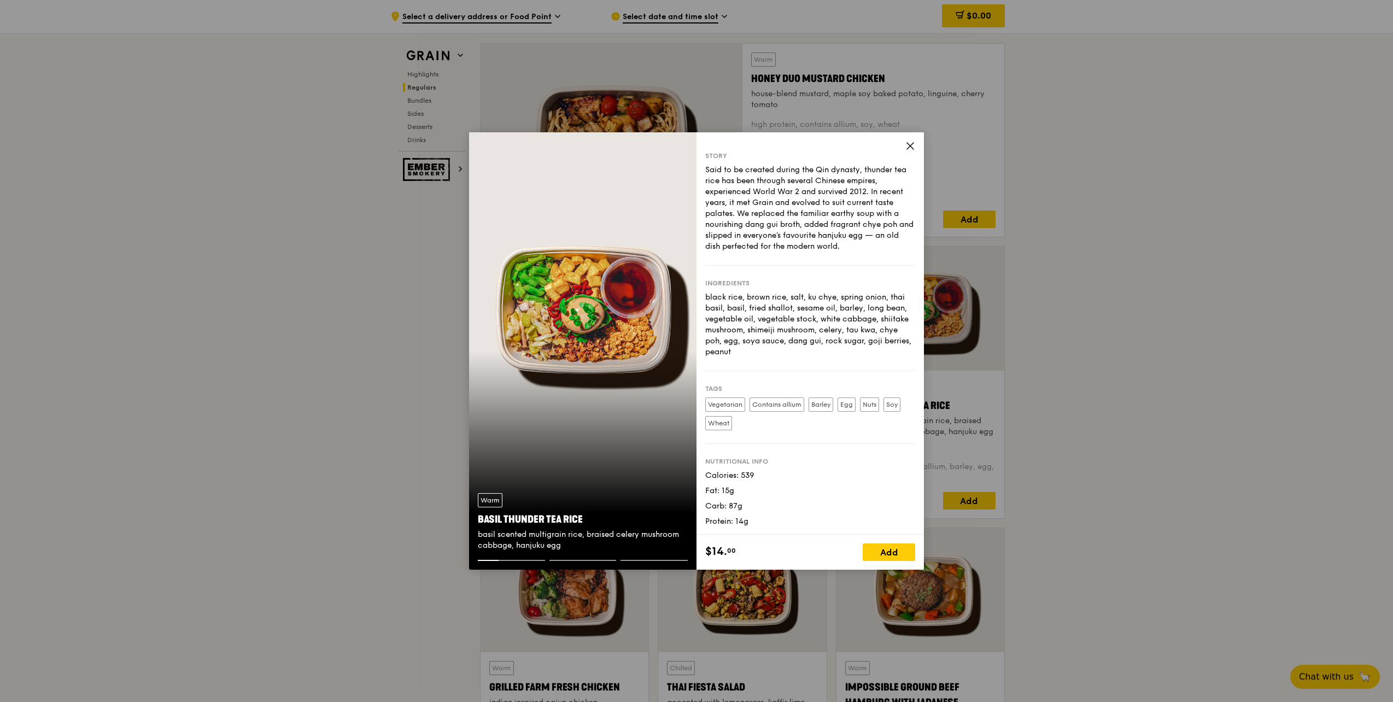
scroll to position [5, 0]
click at [893, 559] on div "Add" at bounding box center [888, 551] width 52 height 17
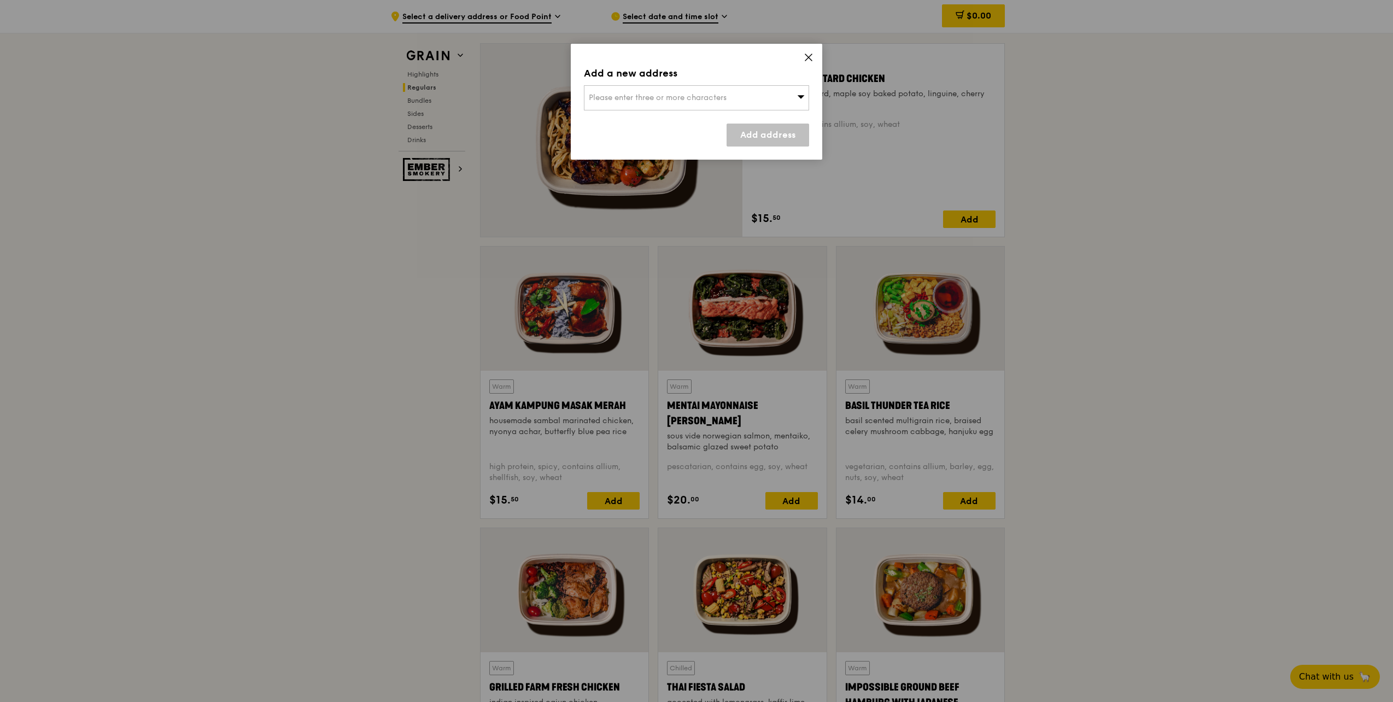
click at [809, 58] on icon at bounding box center [808, 57] width 7 height 7
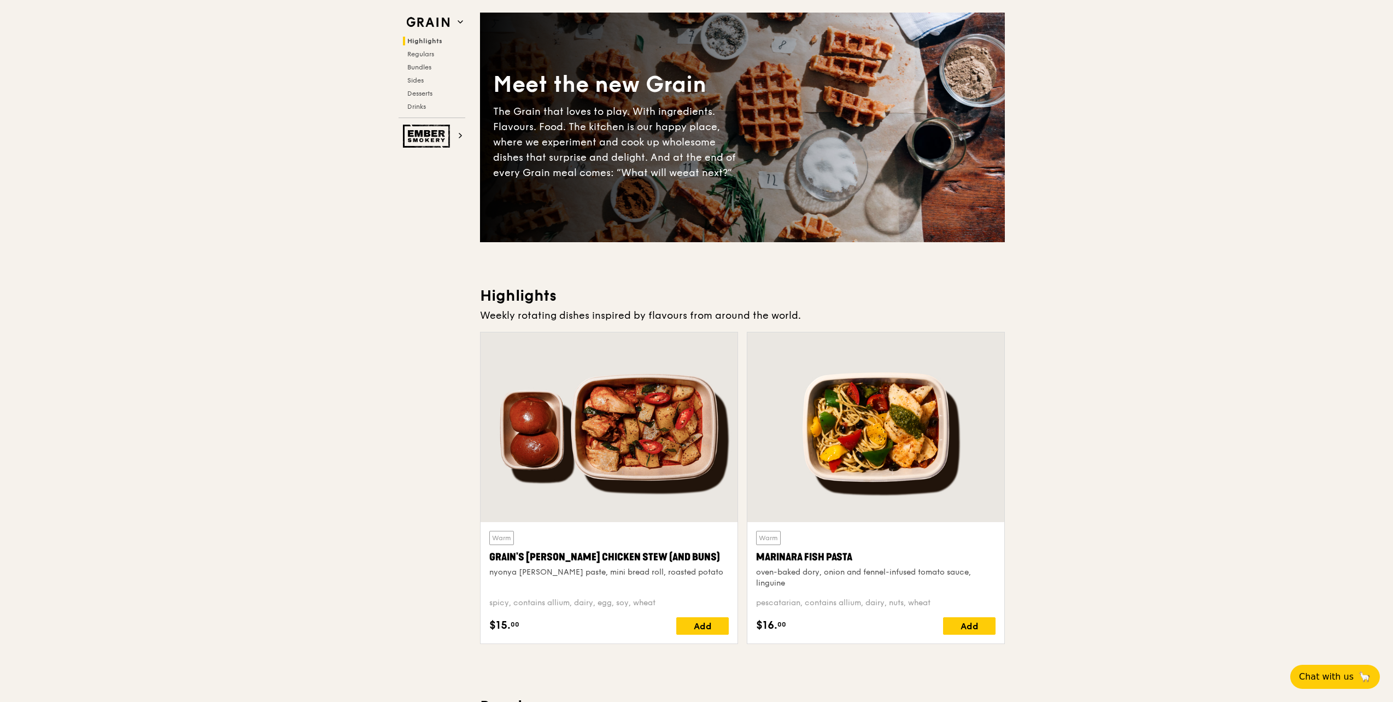
scroll to position [0, 0]
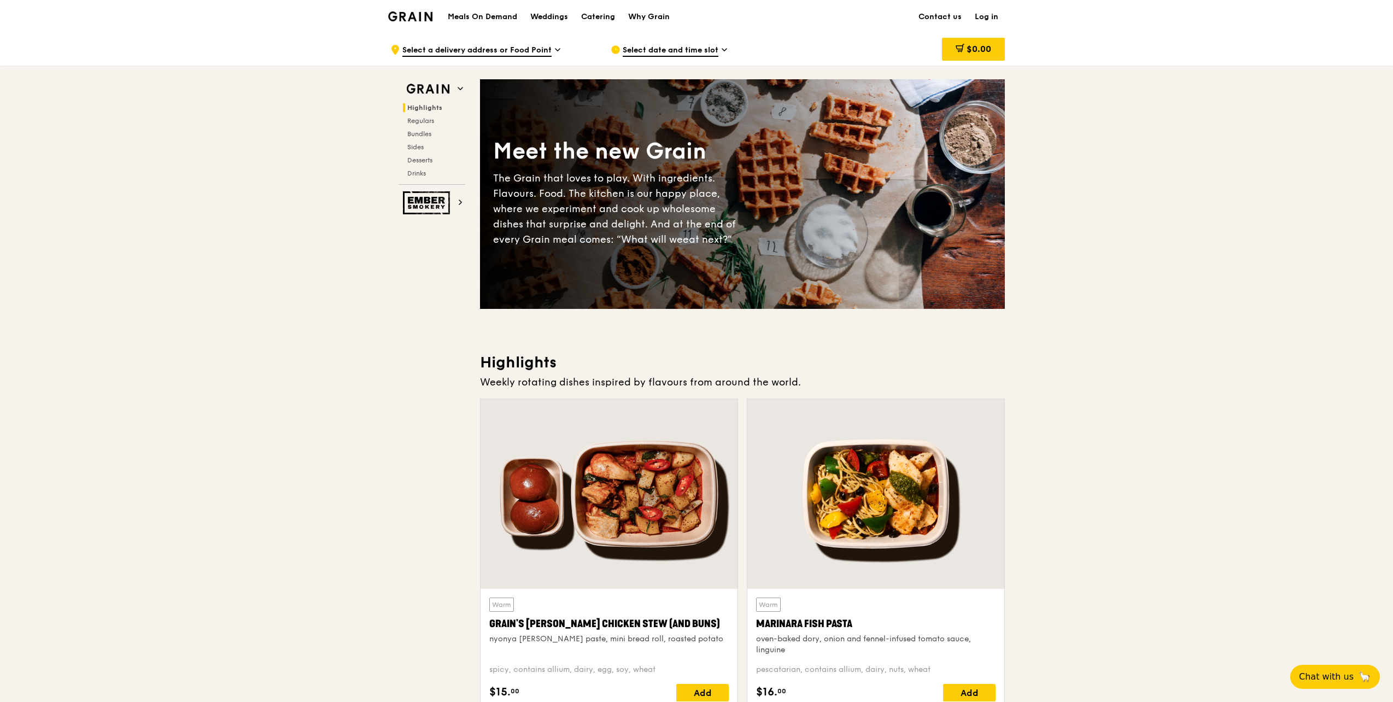
click at [499, 12] on h1 "Meals On Demand" at bounding box center [482, 16] width 69 height 11
click at [427, 132] on span "Bundles" at bounding box center [420, 134] width 26 height 8
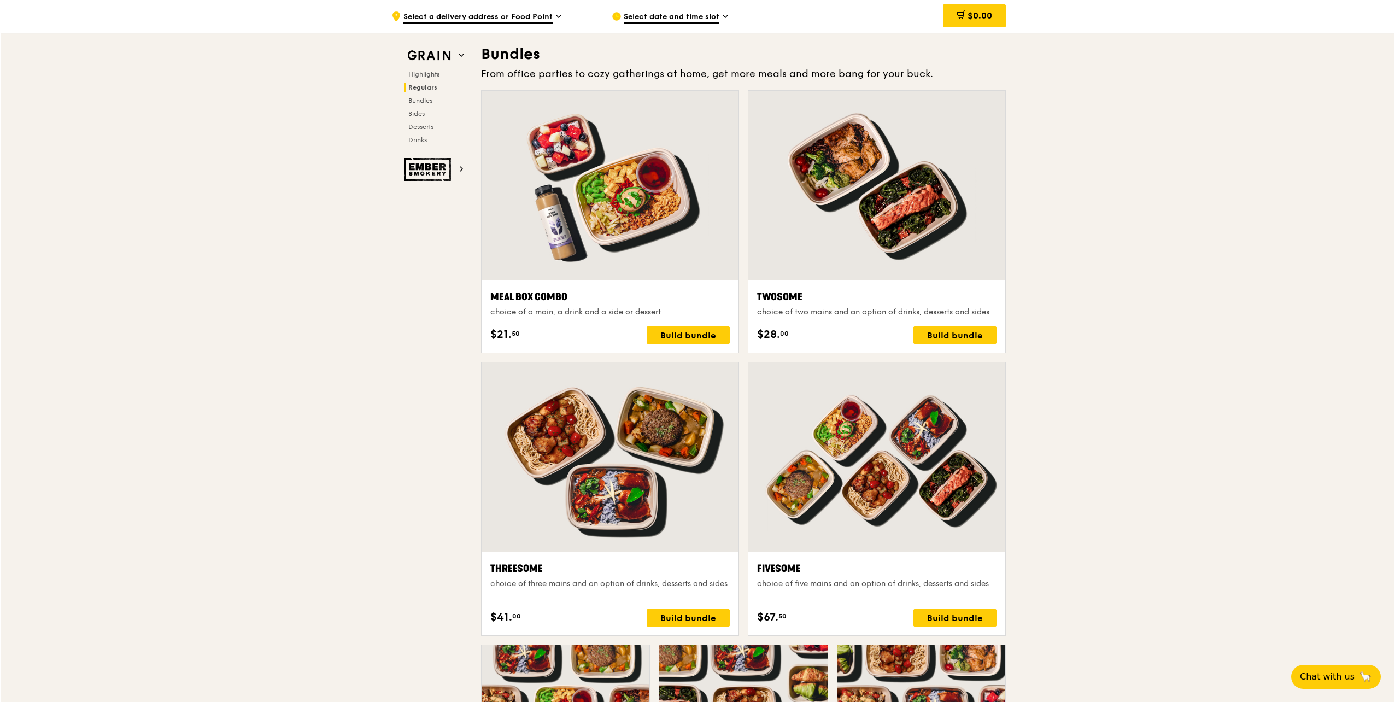
scroll to position [1575, 0]
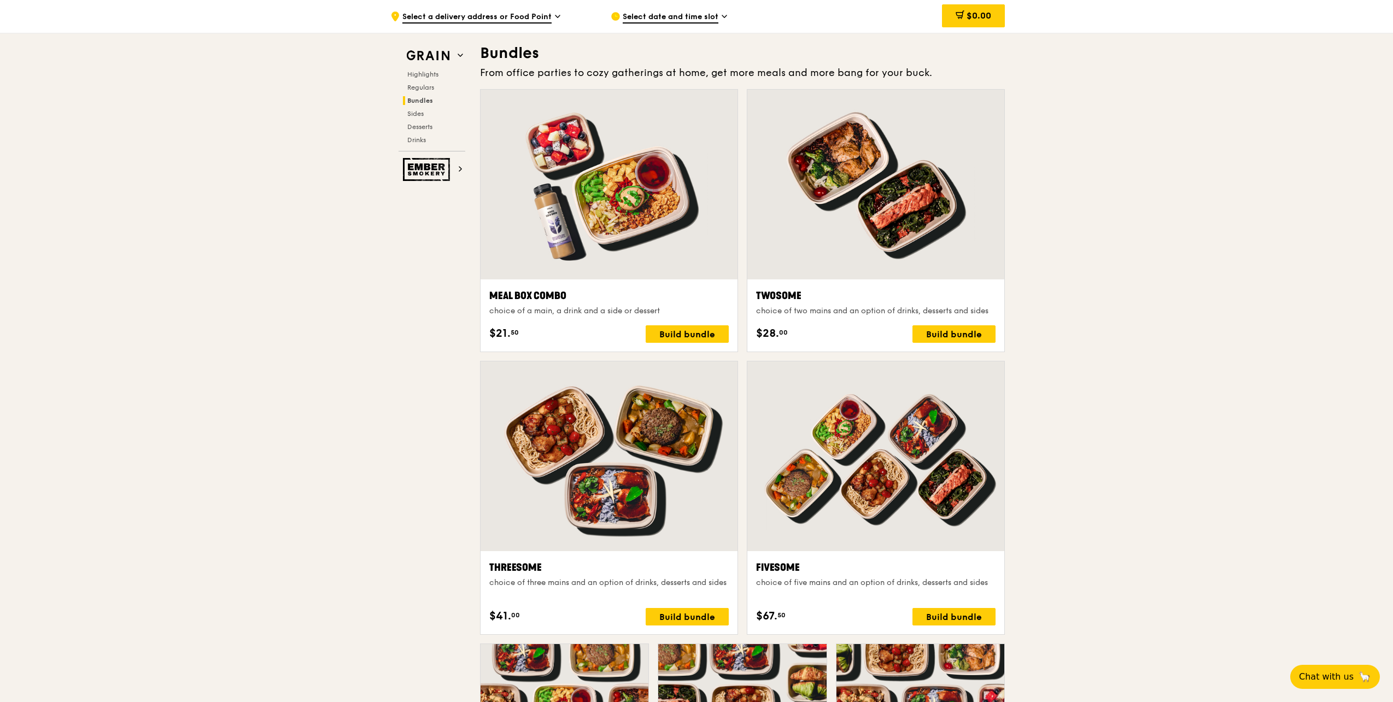
click at [682, 252] on div at bounding box center [608, 185] width 257 height 190
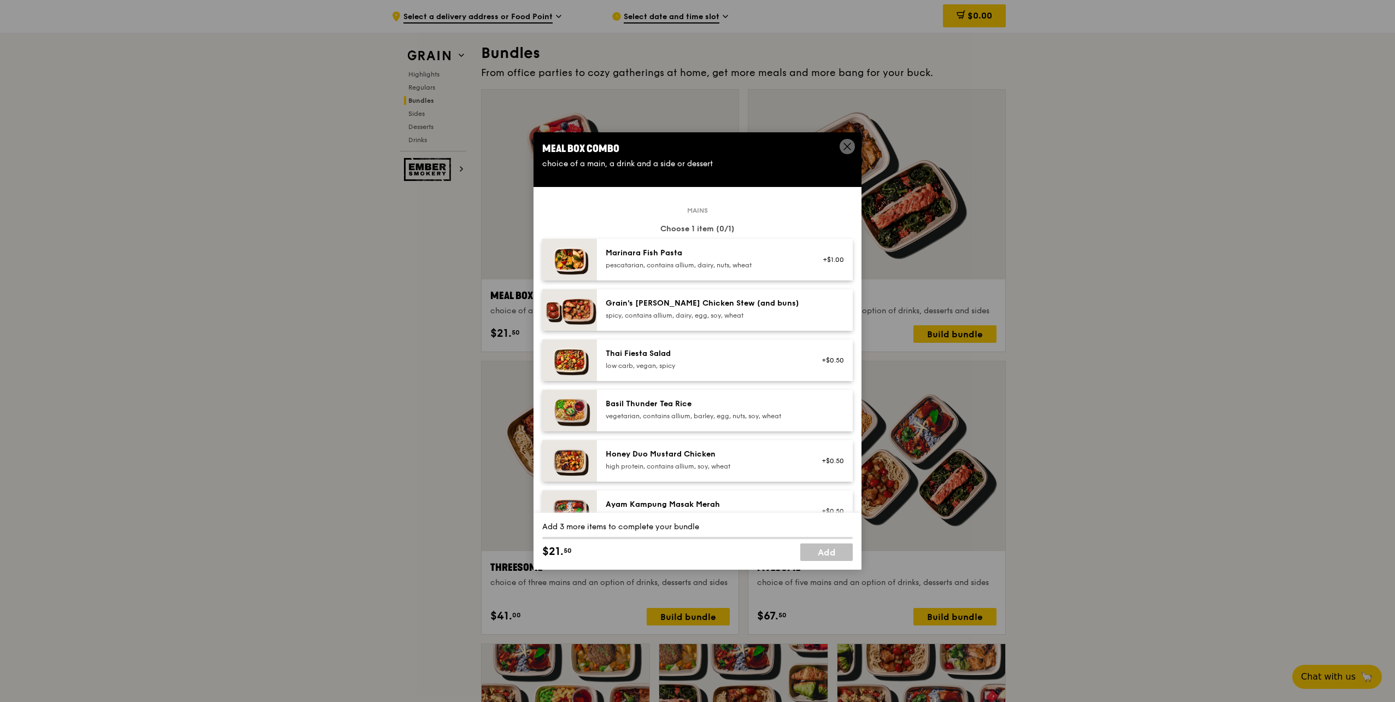
click at [808, 407] on div at bounding box center [829, 410] width 42 height 24
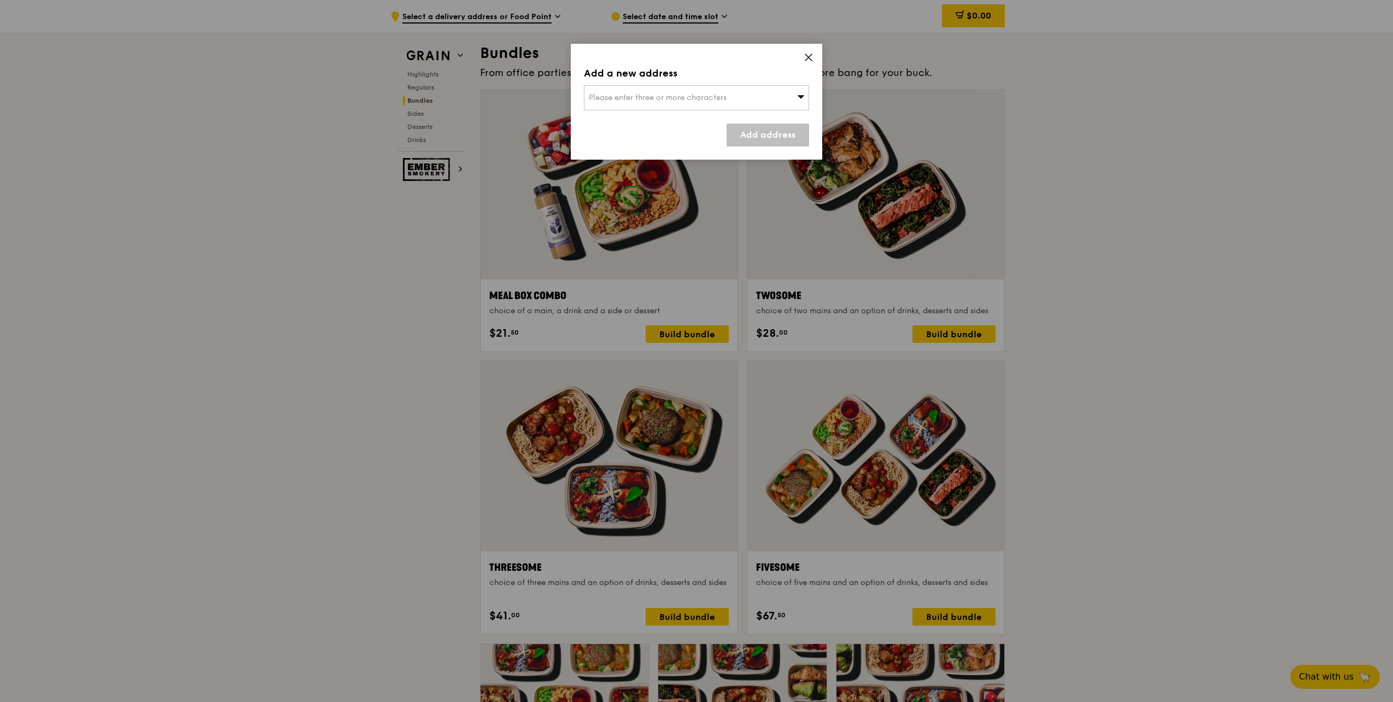
click at [811, 62] on span at bounding box center [808, 59] width 10 height 12
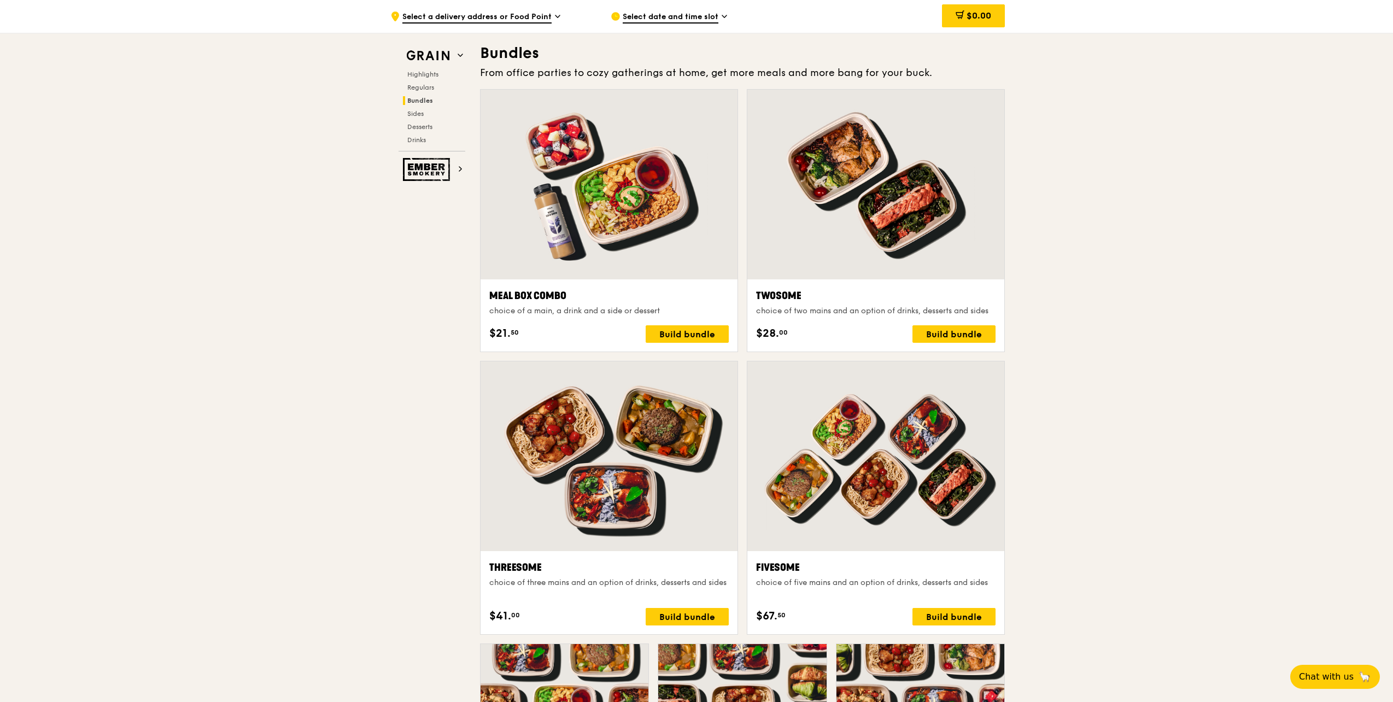
click at [662, 274] on div at bounding box center [608, 185] width 257 height 190
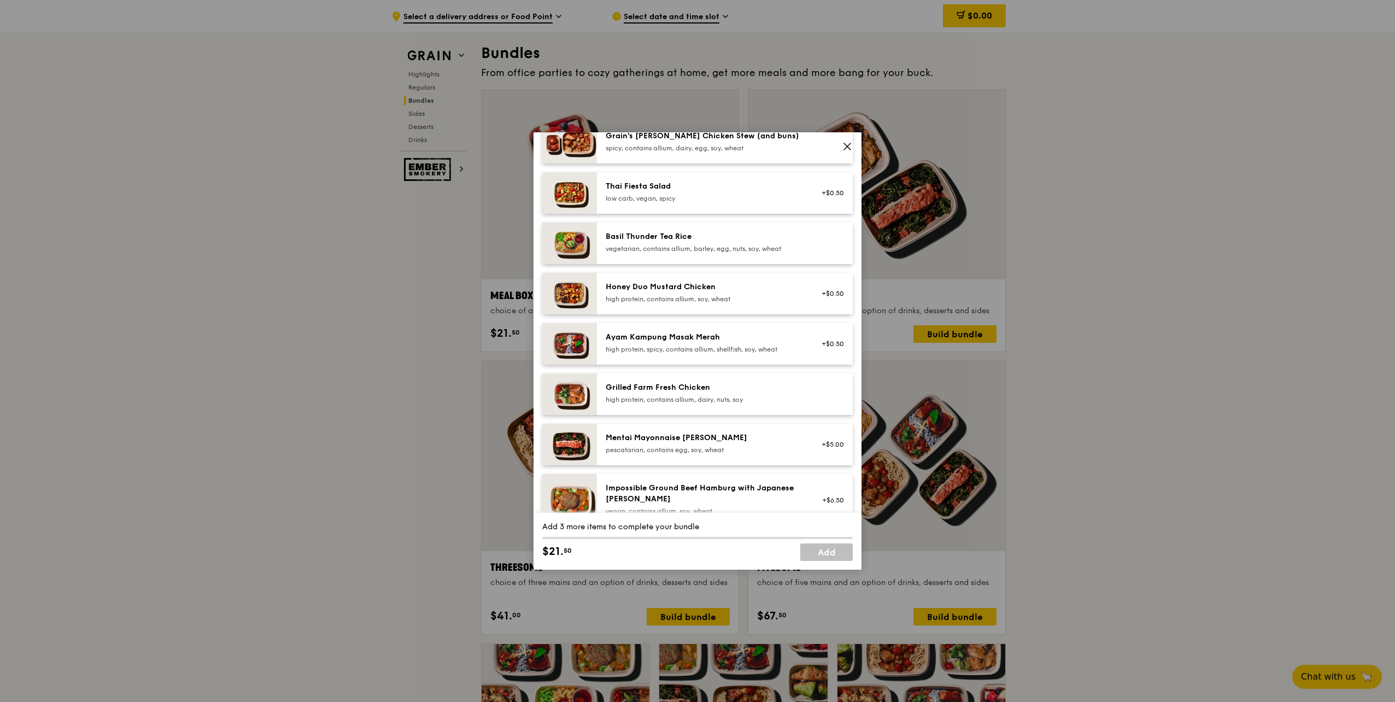
scroll to position [164, 0]
click at [748, 257] on div "Basil Thunder Tea Rice vegetarian, contains allium, barley, egg, nuts, soy, whe…" at bounding box center [703, 246] width 209 height 24
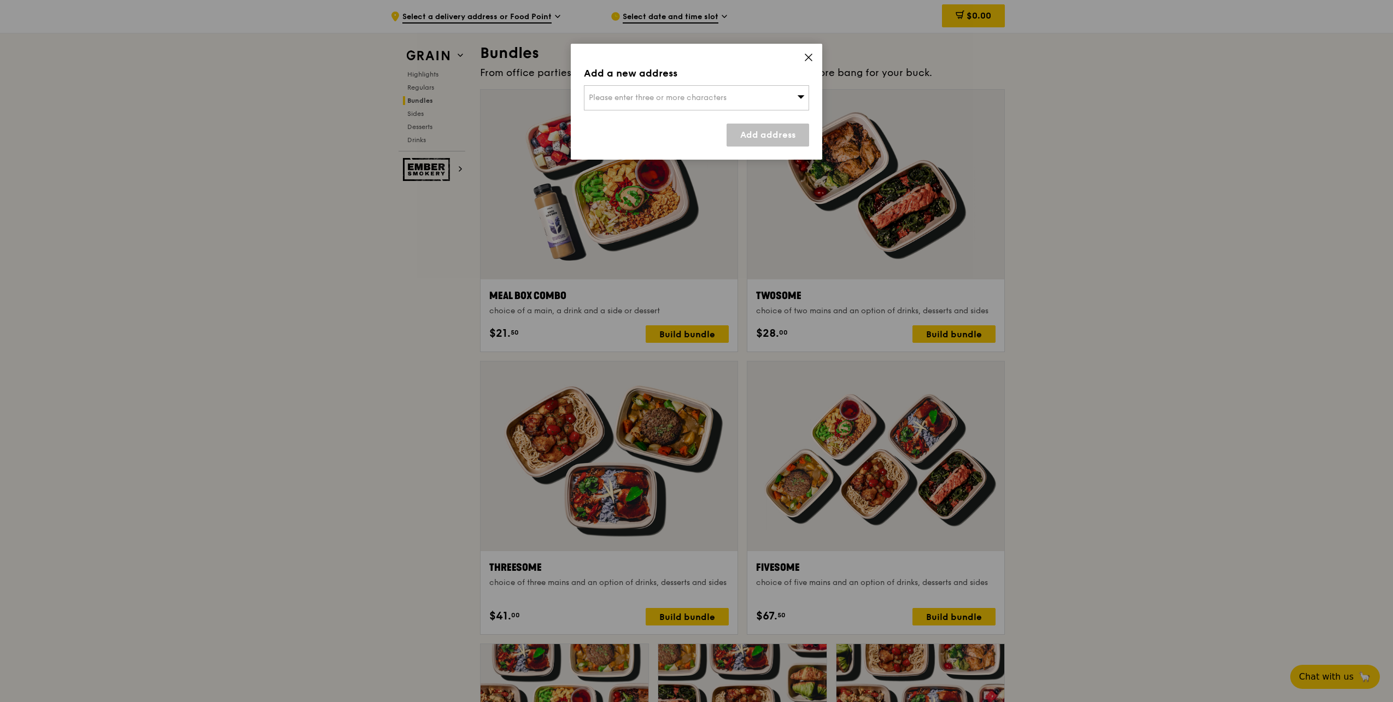
click at [764, 101] on div "Please enter three or more characters" at bounding box center [696, 97] width 225 height 25
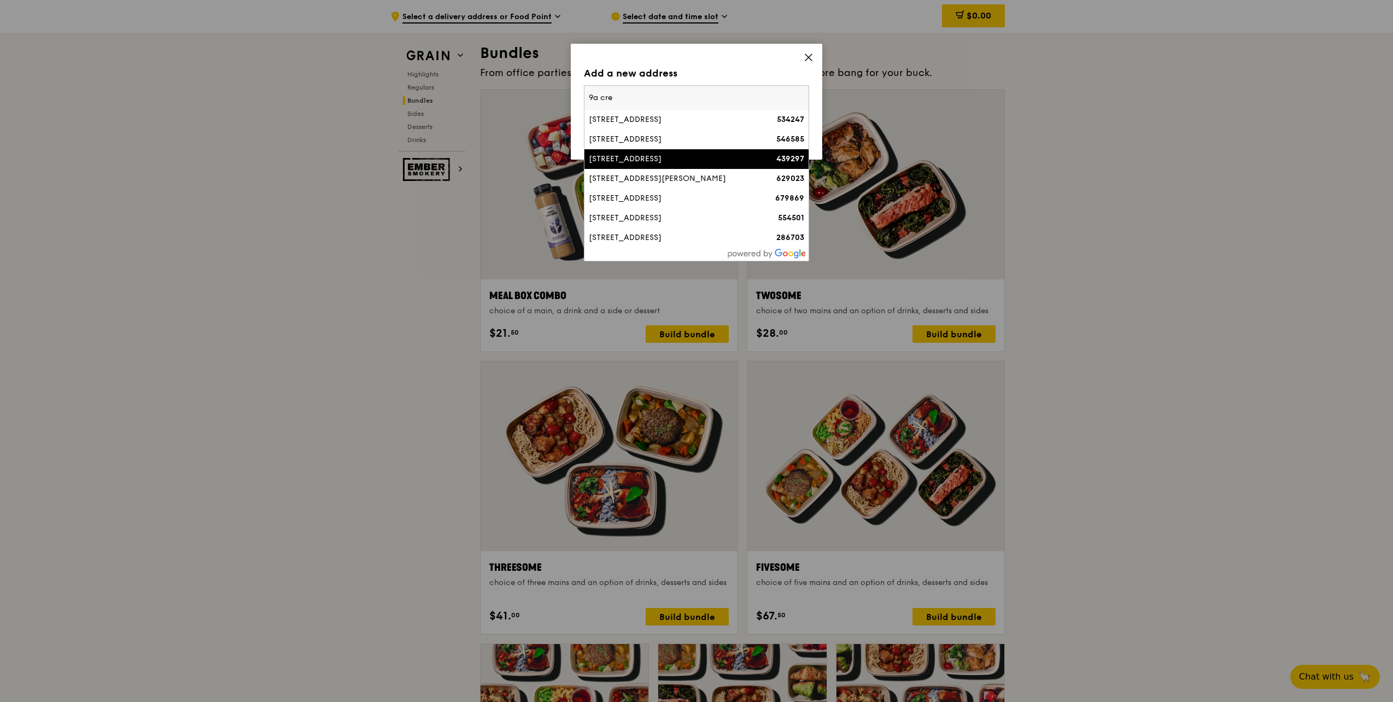
type input "9a cre"
click at [695, 166] on li "9A Crescent Road 439297" at bounding box center [696, 159] width 224 height 20
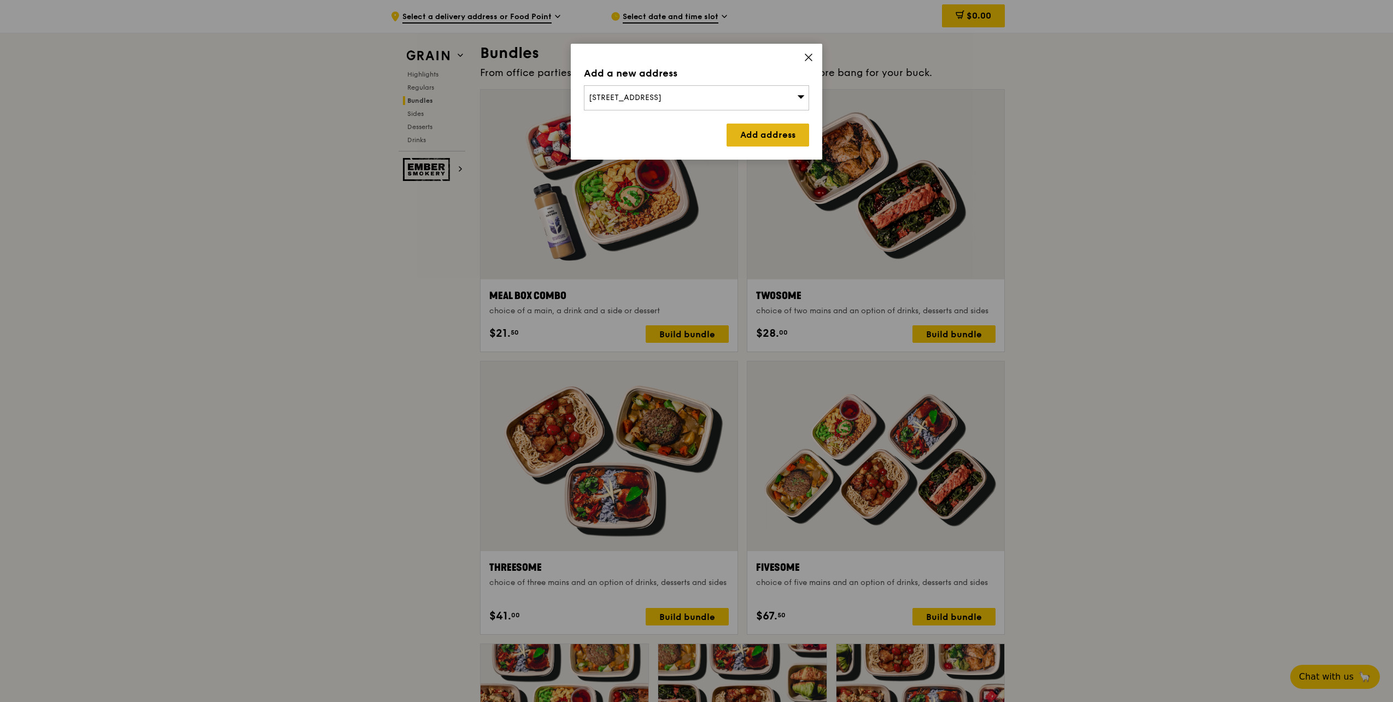
click at [768, 140] on link "Add address" at bounding box center [767, 135] width 83 height 23
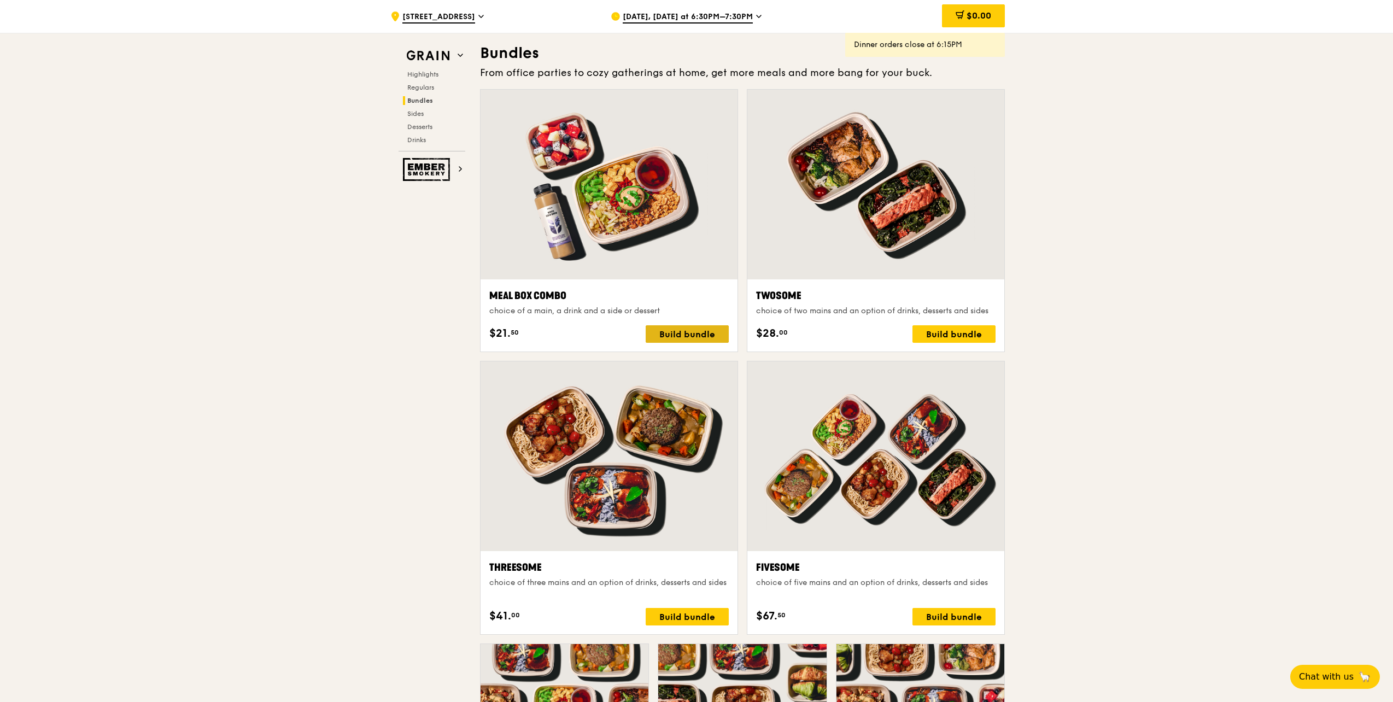
click at [691, 334] on div "Build bundle" at bounding box center [686, 333] width 83 height 17
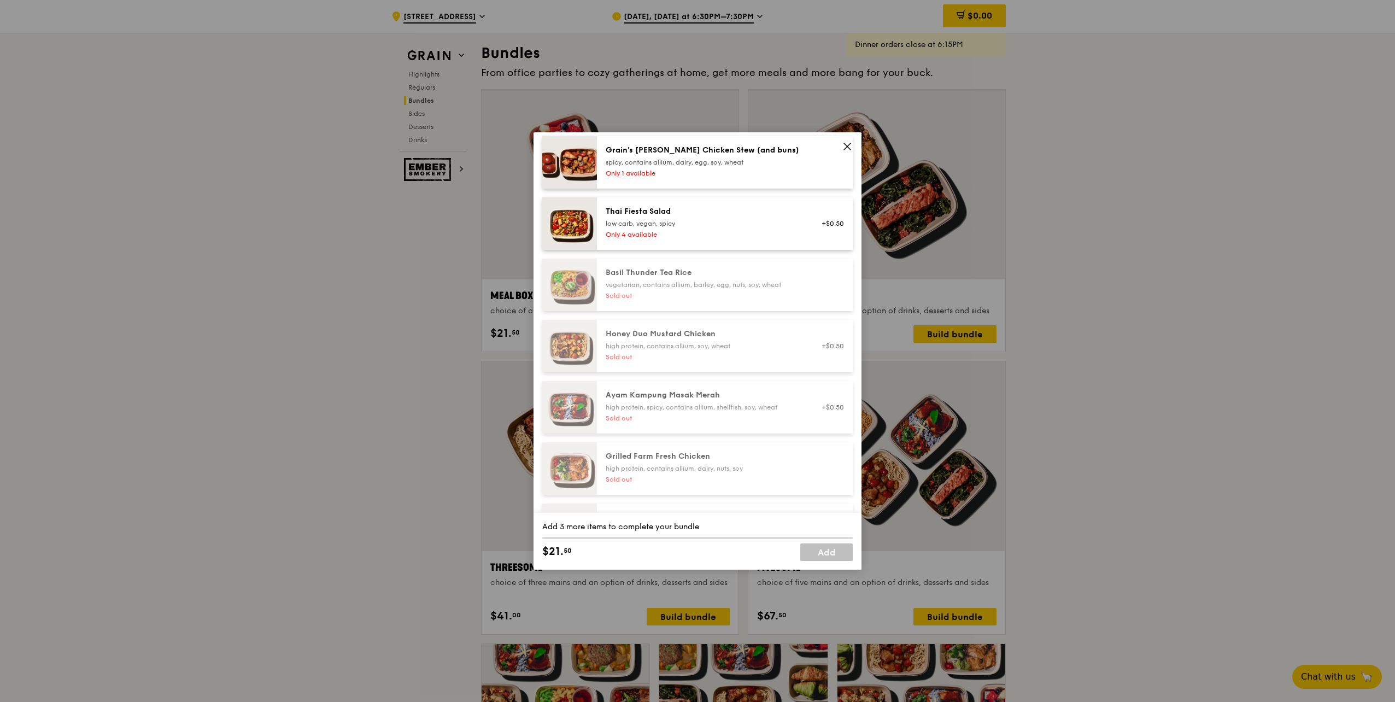
scroll to position [0, 0]
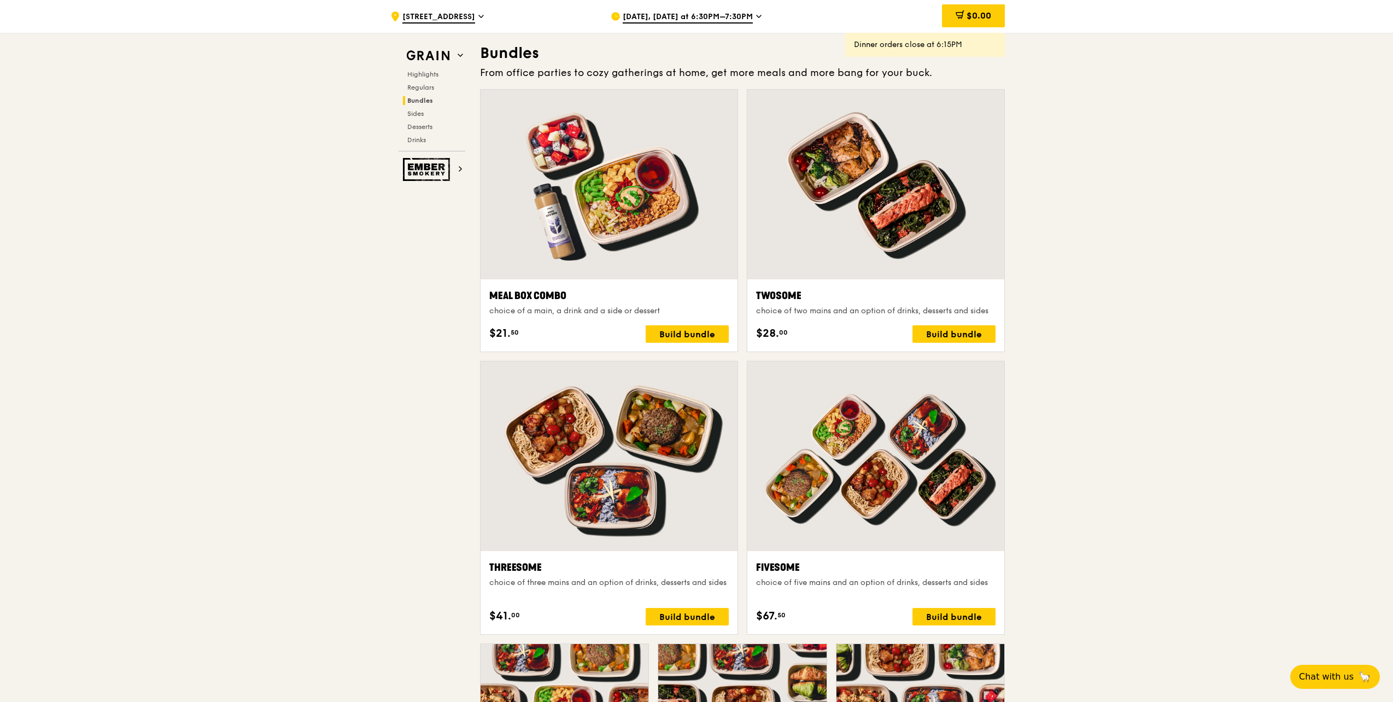
click at [744, 16] on span "Sep 15, Today at 6:30PM–7:30PM" at bounding box center [688, 17] width 130 height 12
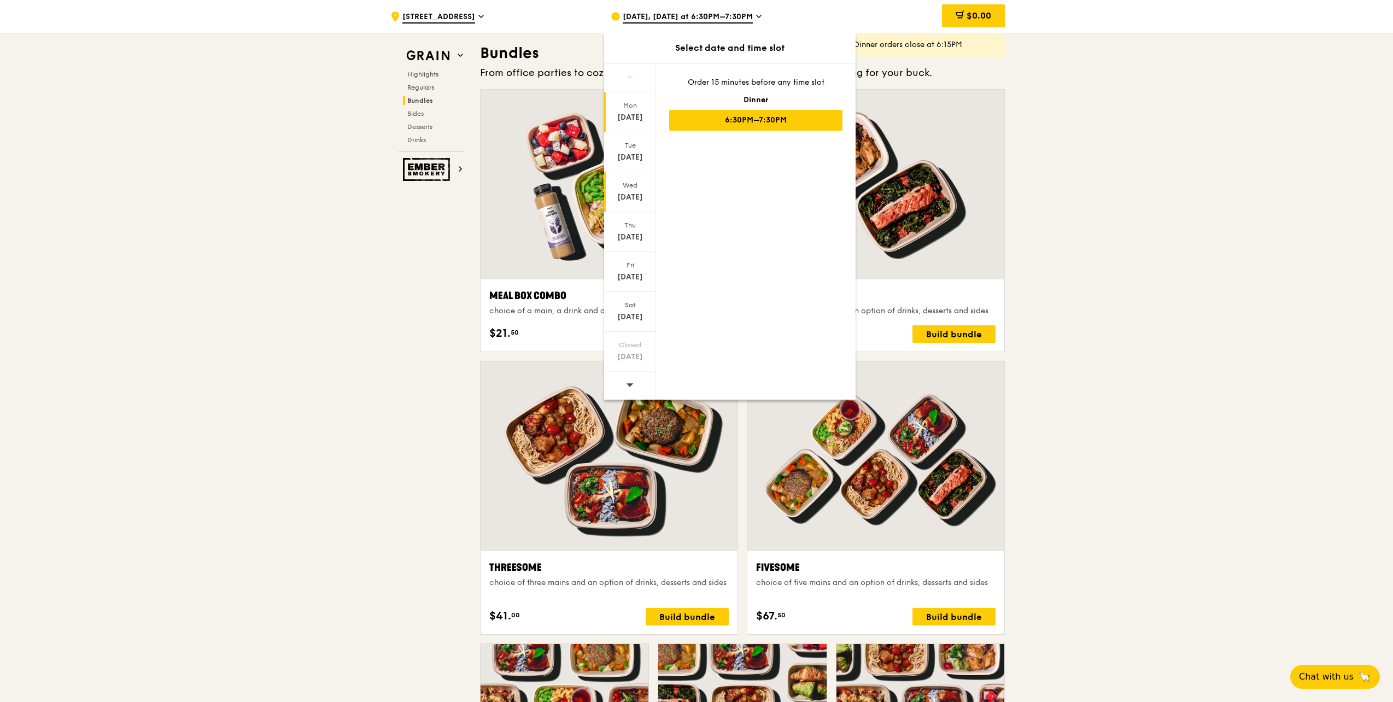
click at [642, 198] on div "Sep 17" at bounding box center [630, 197] width 49 height 11
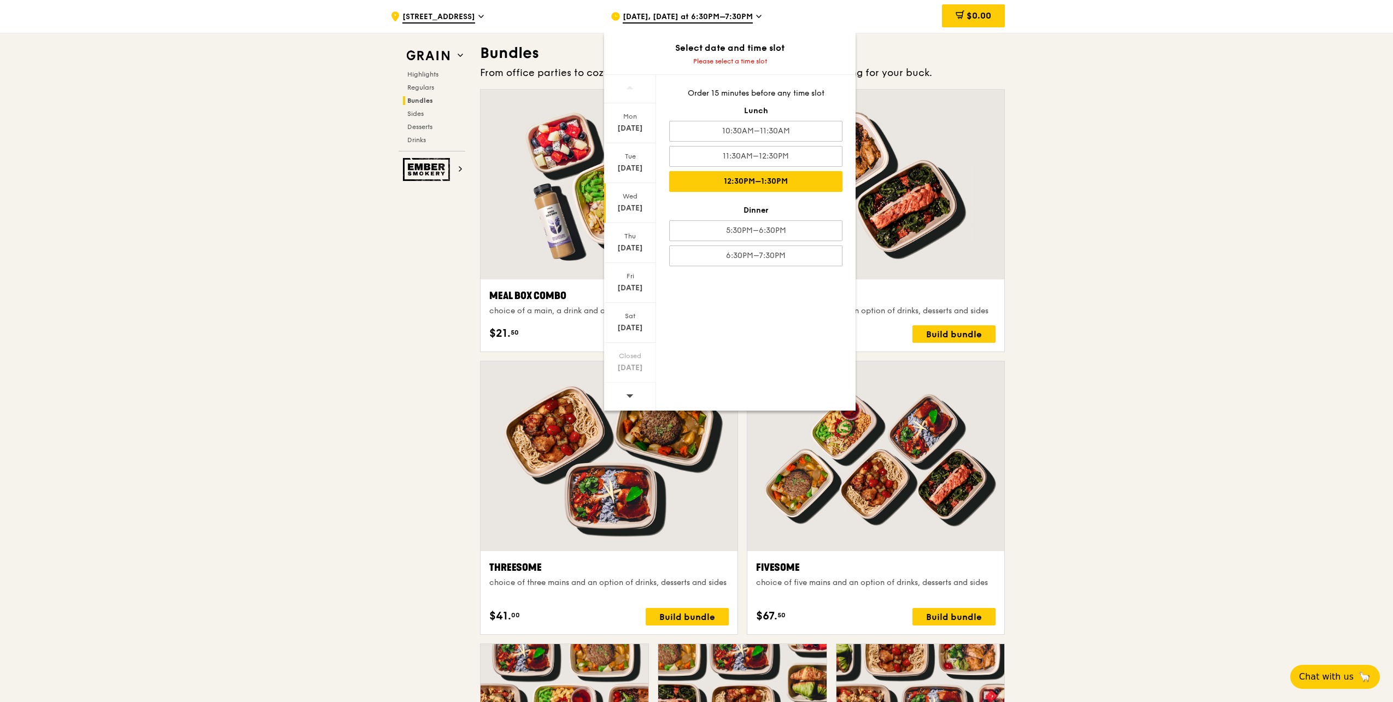
click at [723, 173] on div "12:30PM–1:30PM" at bounding box center [755, 181] width 173 height 21
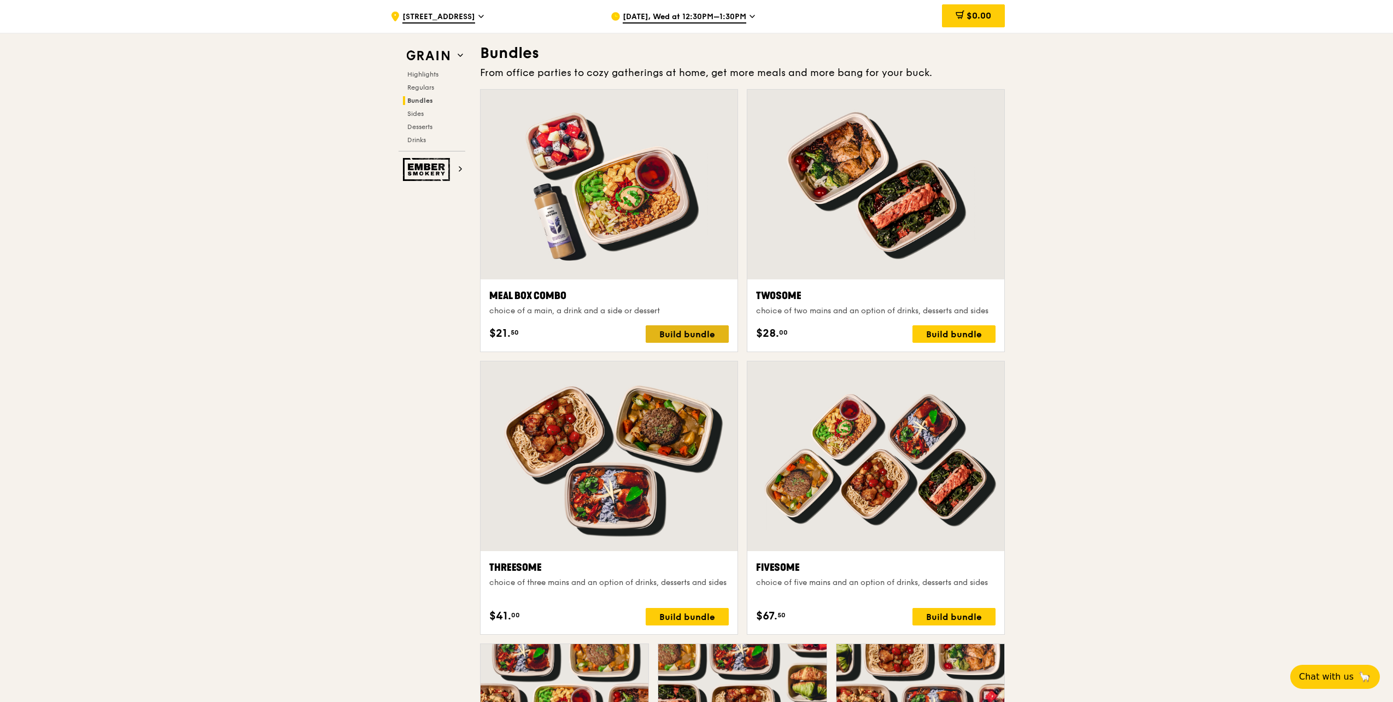
click at [678, 334] on div "Build bundle" at bounding box center [686, 333] width 83 height 17
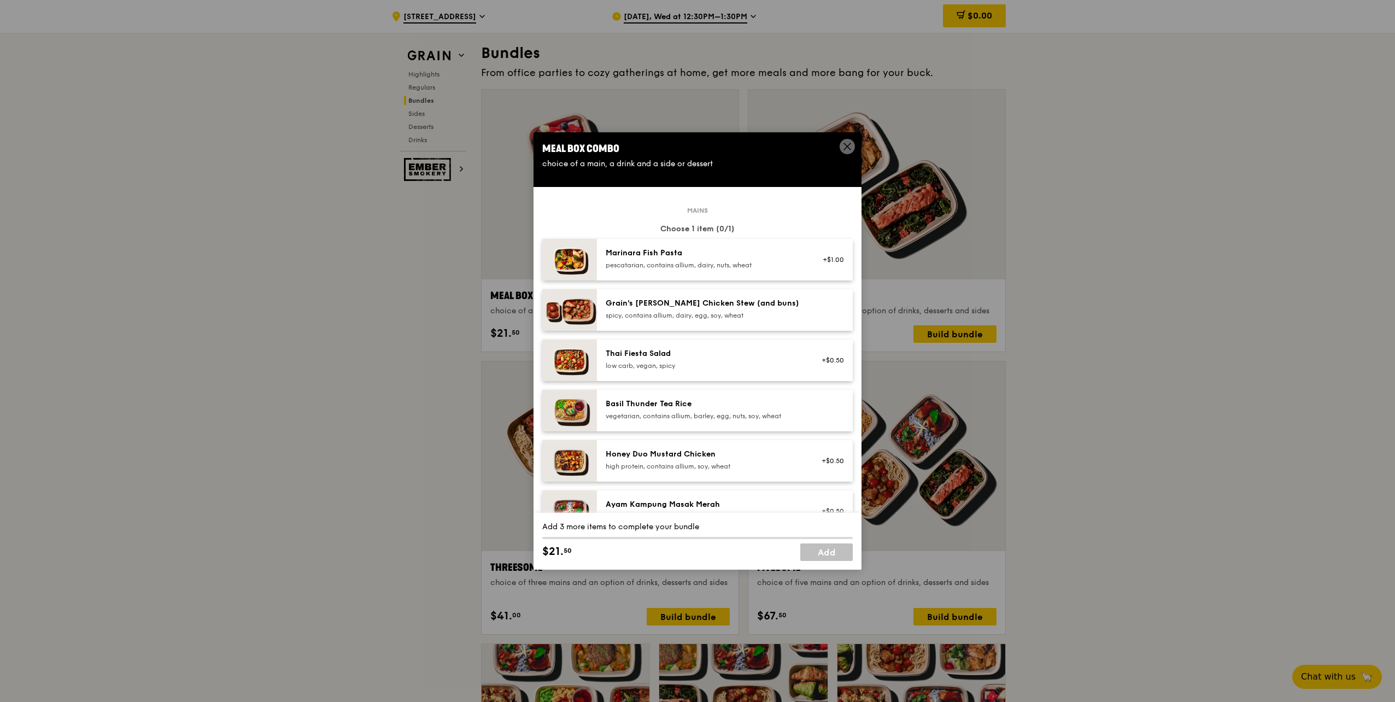
click at [707, 424] on div "Basil Thunder Tea Rice vegetarian, contains allium, barley, egg, nuts, soy, whe…" at bounding box center [725, 411] width 256 height 42
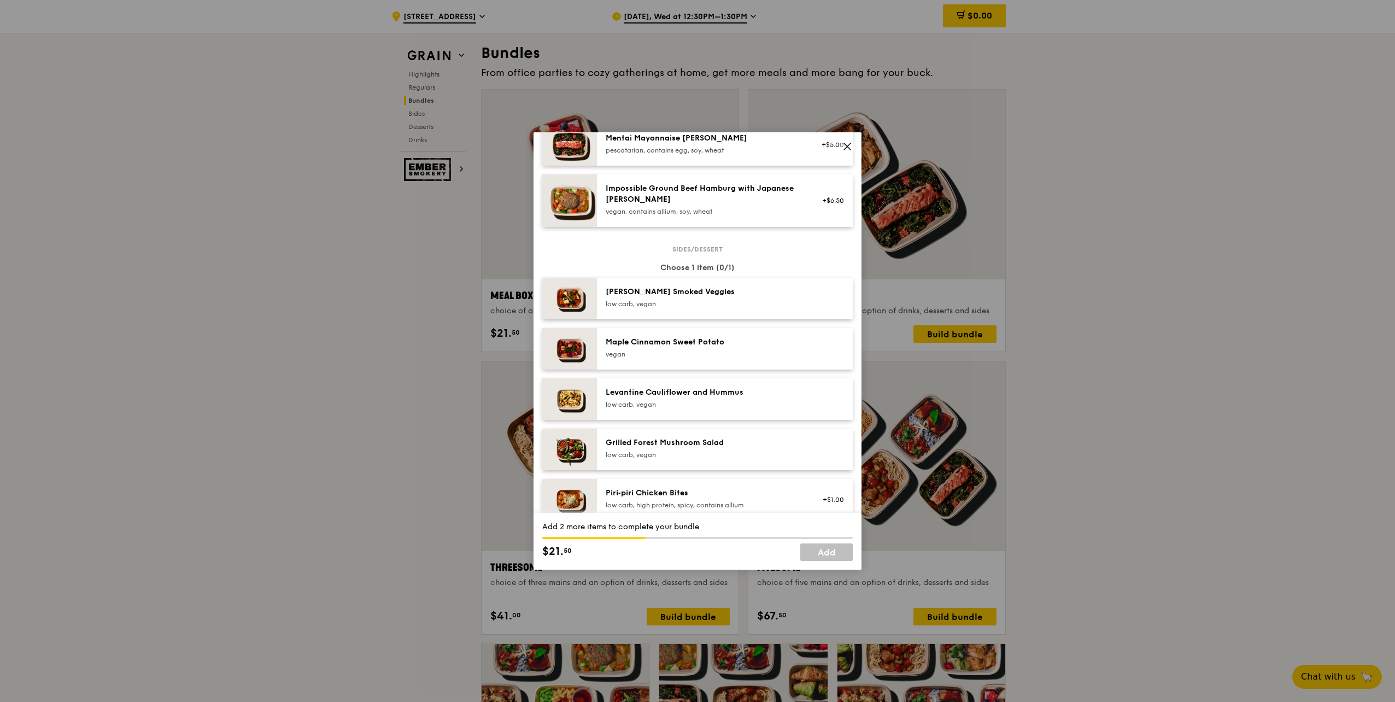
scroll to position [492, 0]
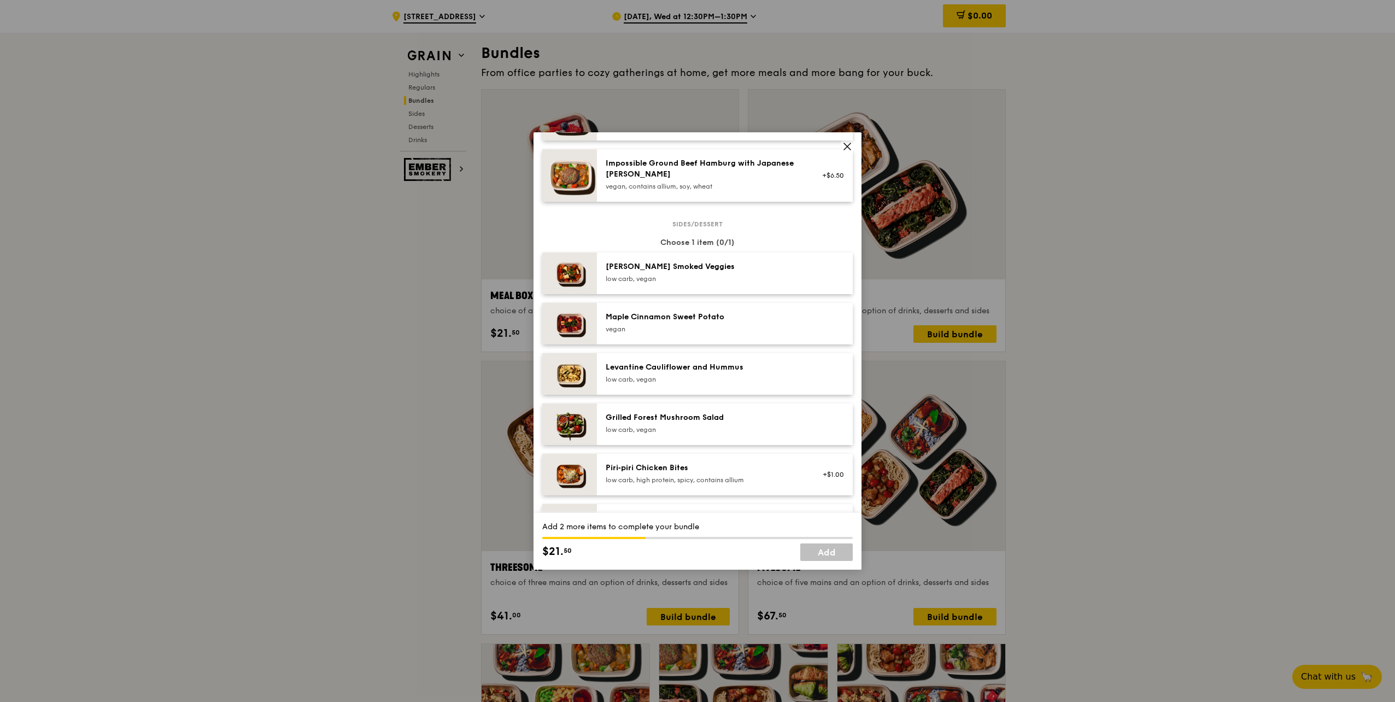
click at [738, 273] on div "Rosemary Smoked Veggies low carb, vegan" at bounding box center [704, 272] width 196 height 22
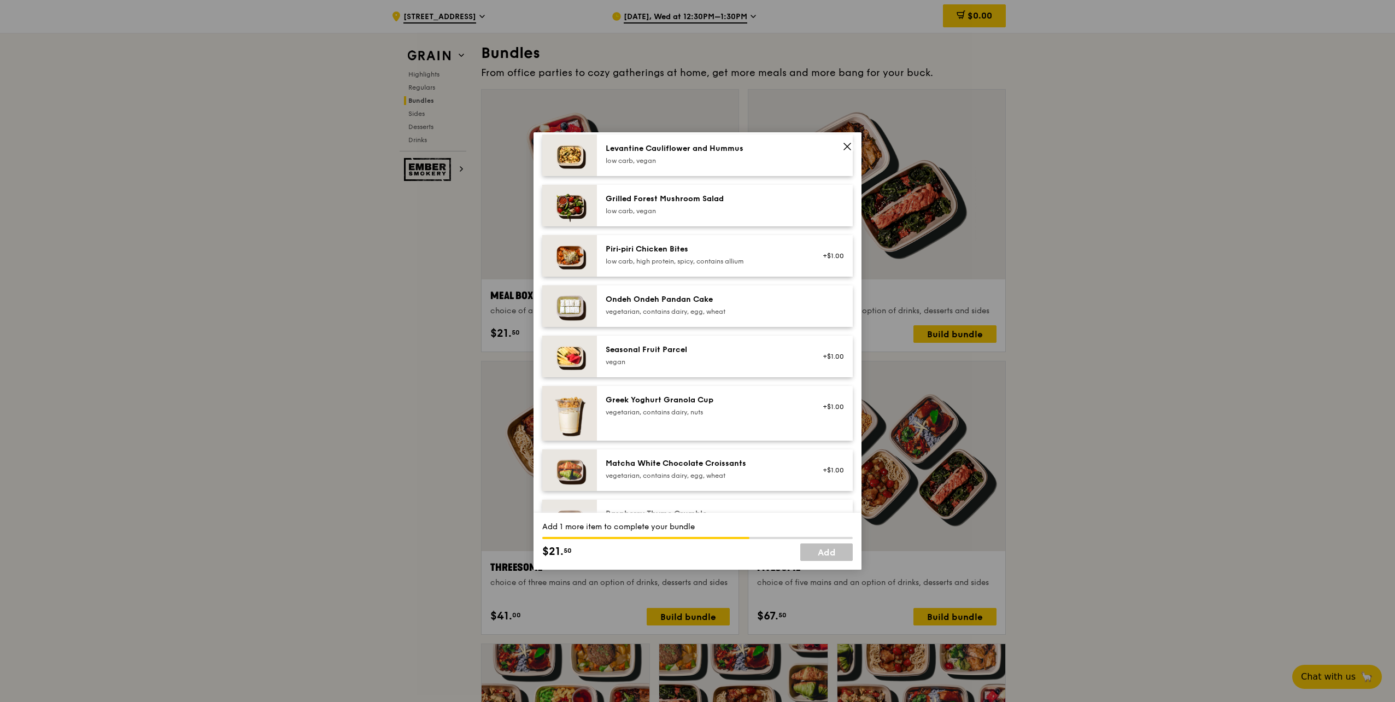
scroll to position [765, 0]
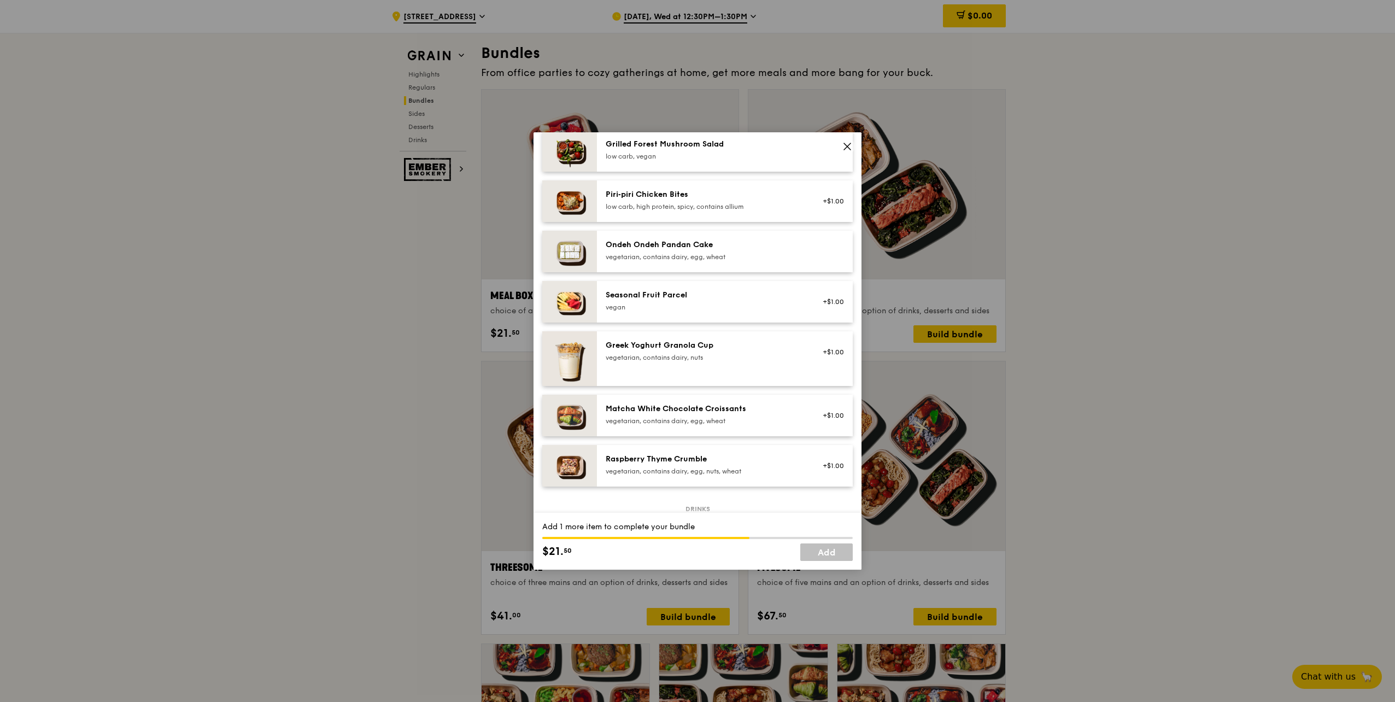
click at [741, 469] on div "vegetarian, contains dairy, egg, nuts, wheat" at bounding box center [704, 471] width 196 height 9
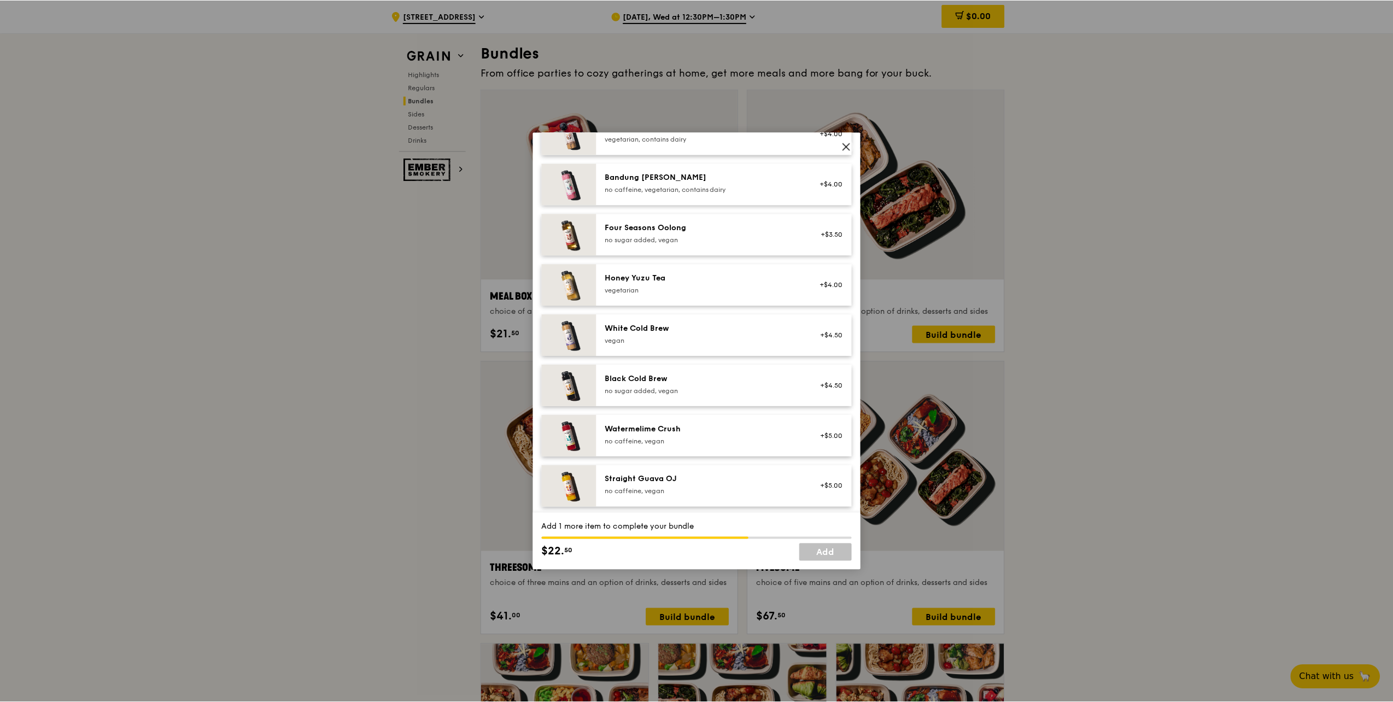
scroll to position [1242, 0]
click at [844, 143] on icon at bounding box center [847, 146] width 7 height 7
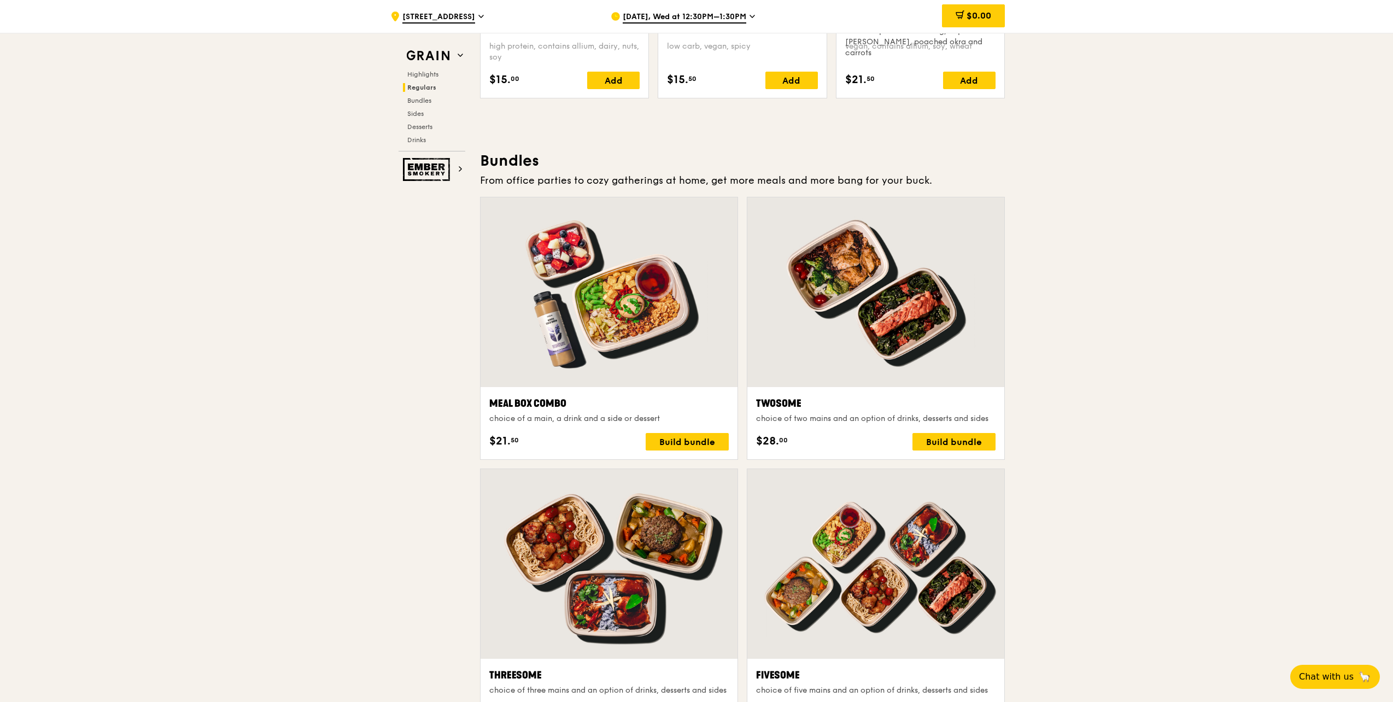
scroll to position [1465, 0]
